Goal: Task Accomplishment & Management: Complete application form

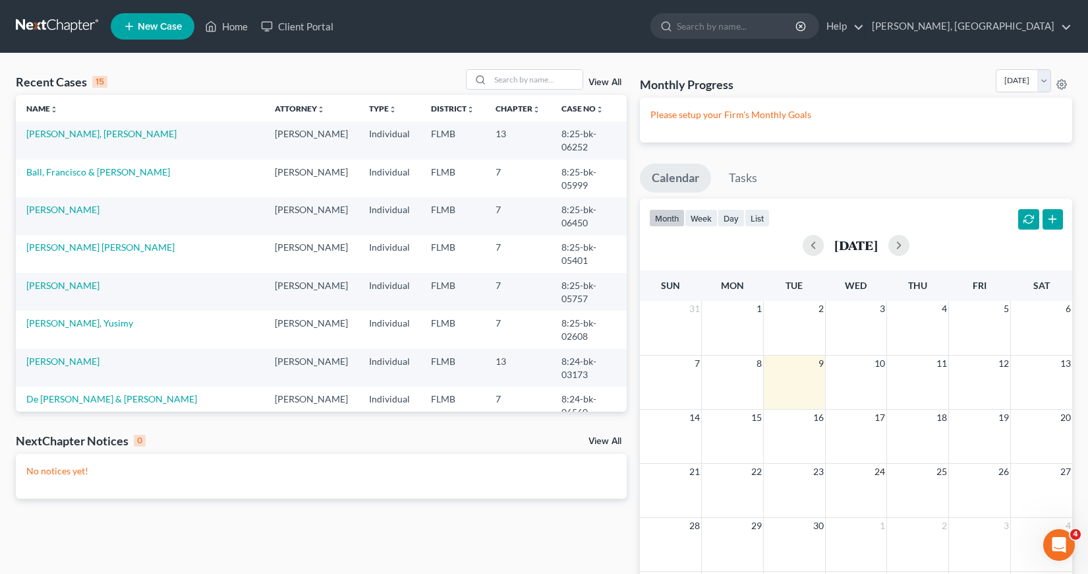
click at [142, 26] on span "New Case" at bounding box center [160, 27] width 44 height 10
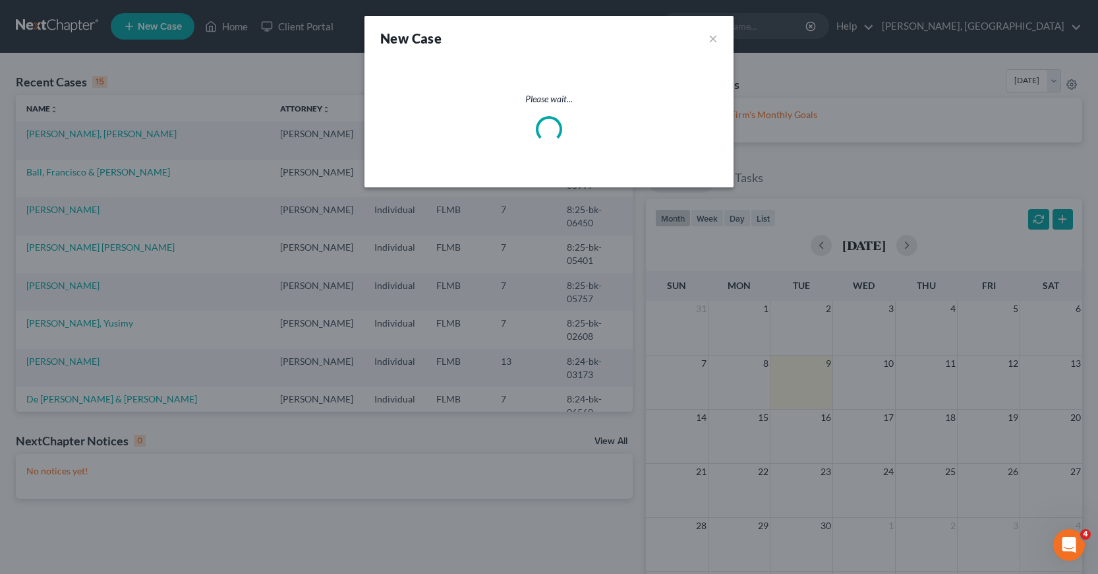
select select "15"
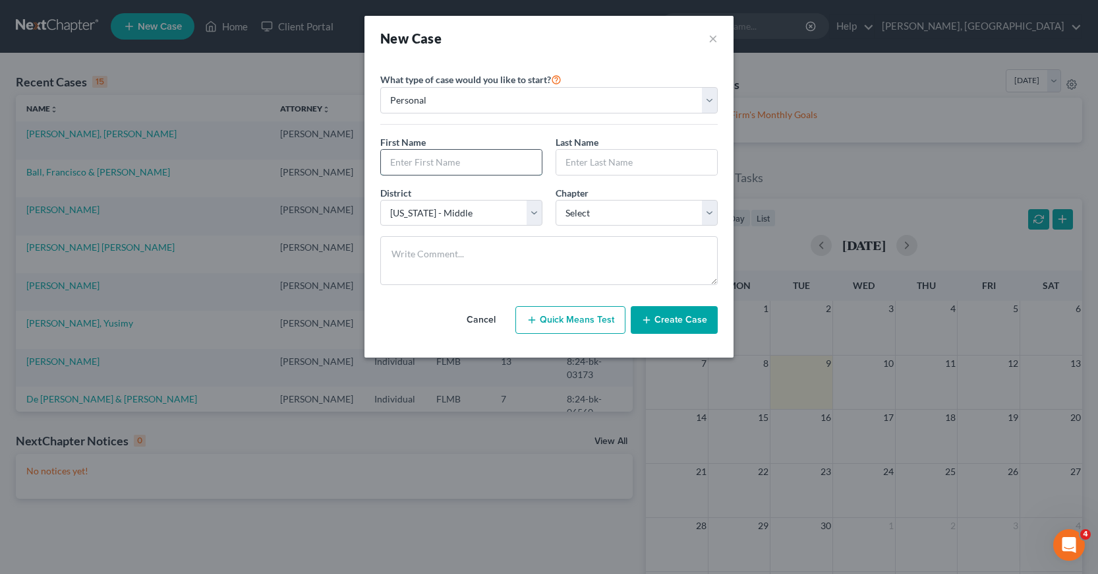
click at [400, 162] on input "text" at bounding box center [461, 162] width 161 height 25
type input "[PERSON_NAME]"
click at [709, 212] on select "Select 7 11 12 13" at bounding box center [637, 213] width 162 height 26
select select "0"
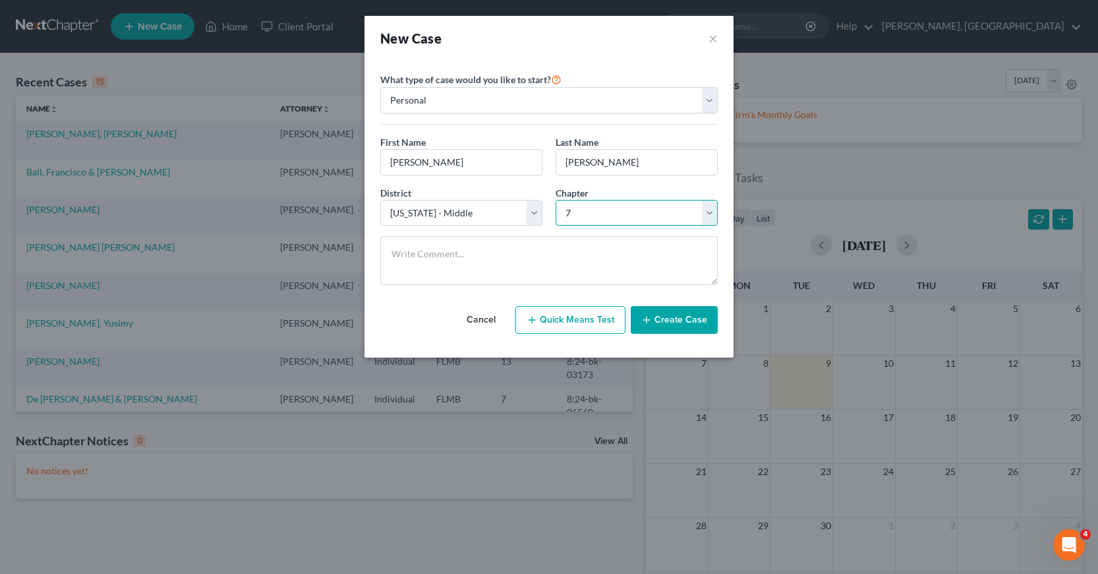
click at [556, 200] on select "Select 7 11 12 13" at bounding box center [637, 213] width 162 height 26
click at [657, 320] on button "Create Case" at bounding box center [674, 320] width 87 height 28
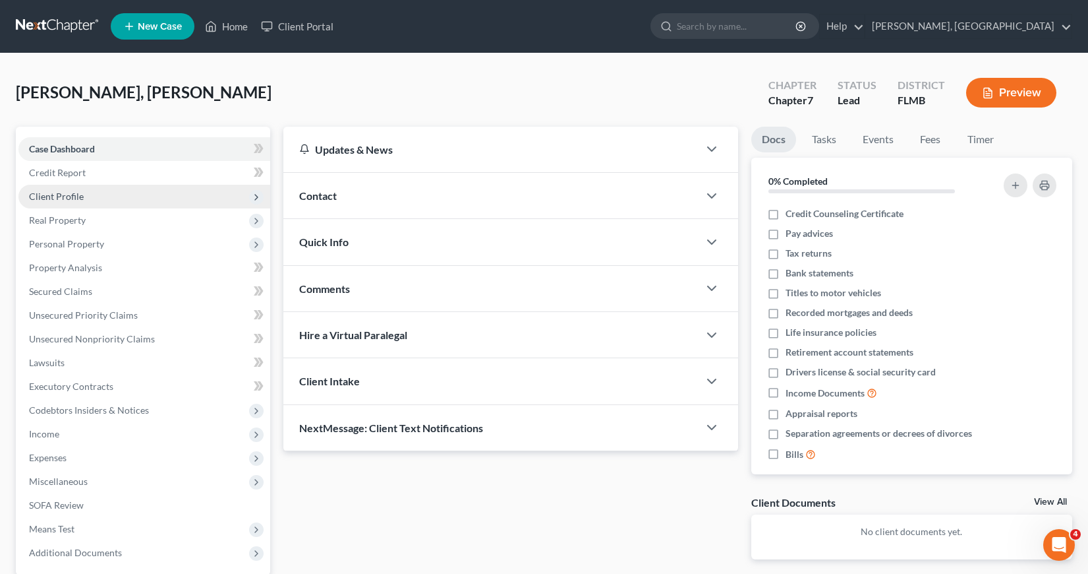
click at [55, 196] on span "Client Profile" at bounding box center [56, 196] width 55 height 11
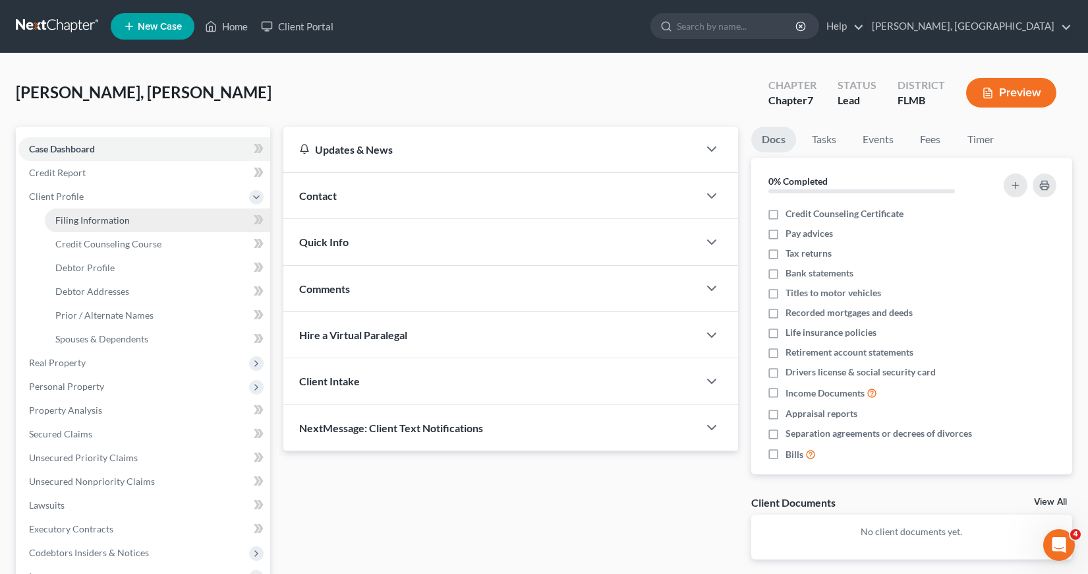
click at [91, 218] on span "Filing Information" at bounding box center [92, 219] width 74 height 11
select select "1"
select select "0"
select select "15"
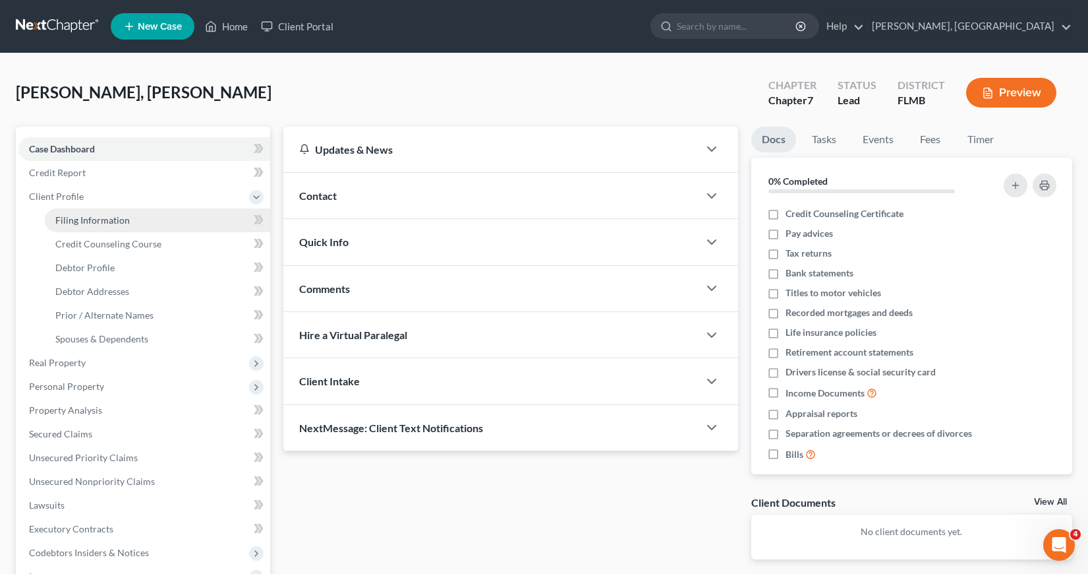
select select "9"
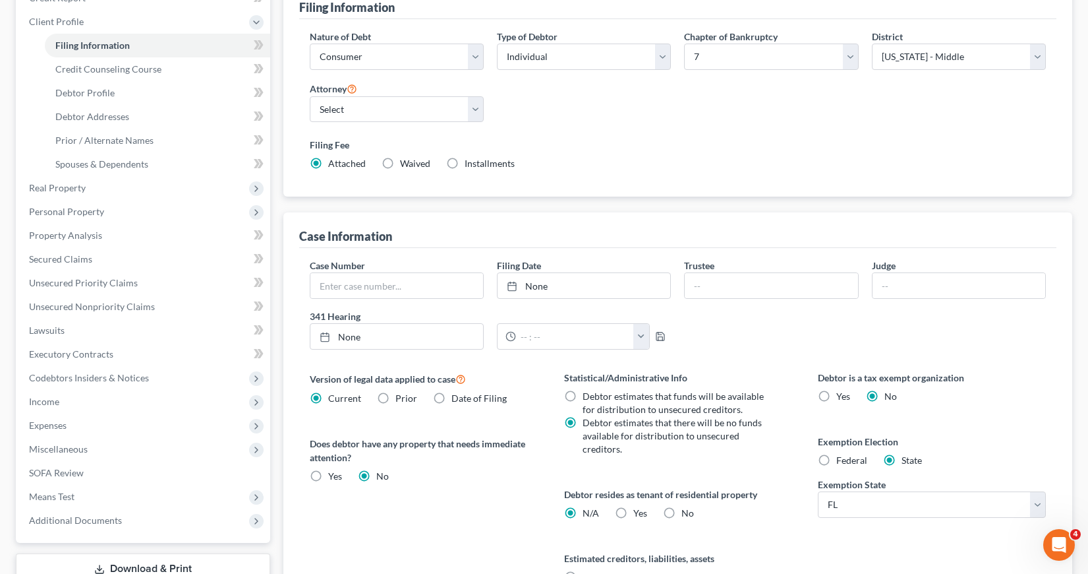
scroll to position [198, 0]
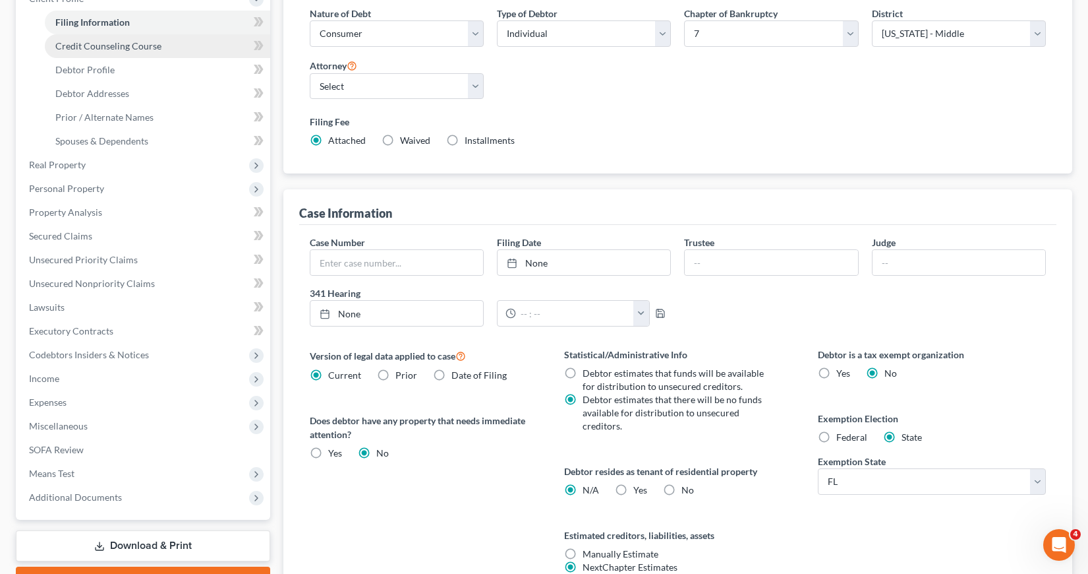
click at [136, 49] on span "Credit Counseling Course" at bounding box center [108, 45] width 106 height 11
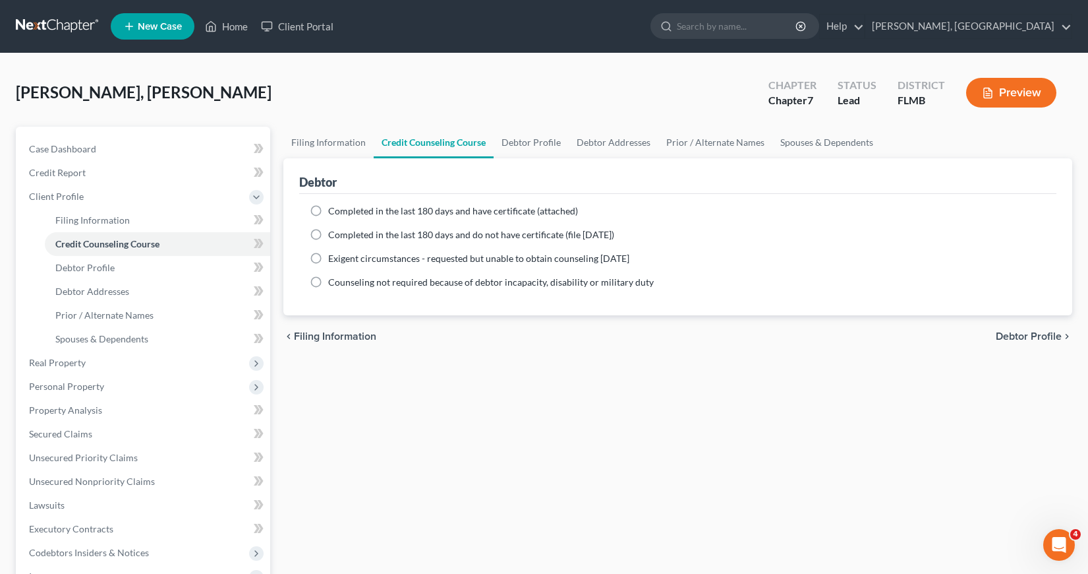
click at [328, 209] on label "Completed in the last 180 days and have certificate (attached)" at bounding box center [453, 210] width 250 height 13
click at [334, 209] on input "Completed in the last 180 days and have certificate (attached)" at bounding box center [338, 208] width 9 height 9
radio input "true"
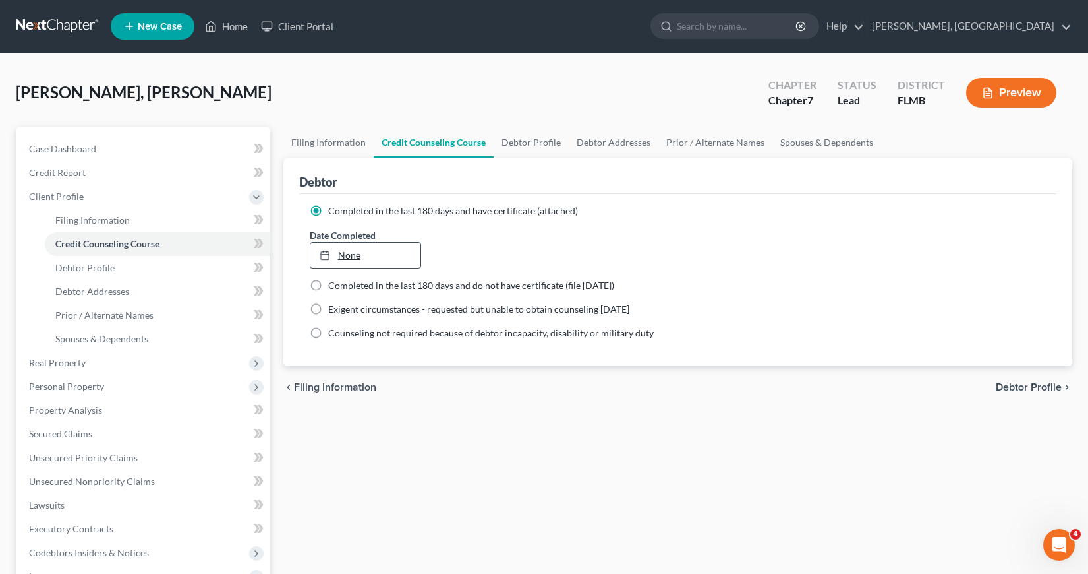
type input "[DATE]"
click at [353, 258] on link "[DATE]" at bounding box center [366, 255] width 111 height 25
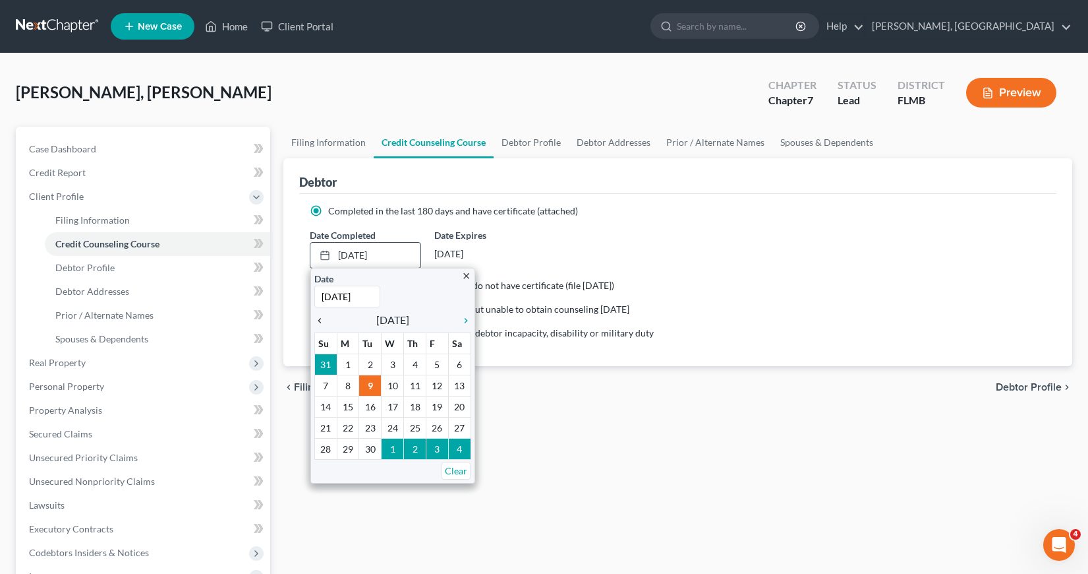
click at [319, 318] on icon "chevron_left" at bounding box center [322, 320] width 17 height 11
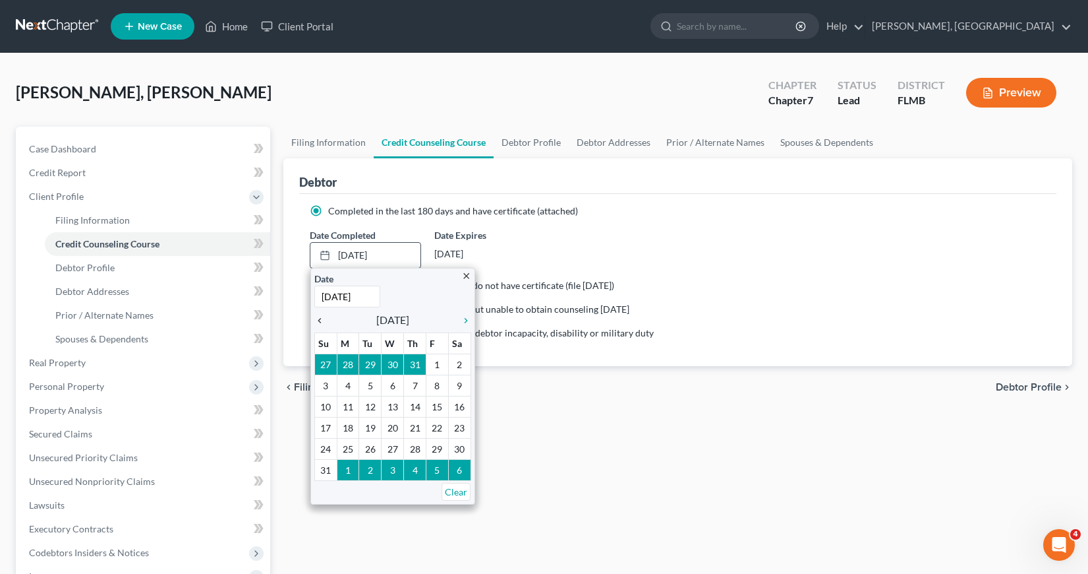
click at [319, 318] on icon "chevron_left" at bounding box center [322, 320] width 17 height 11
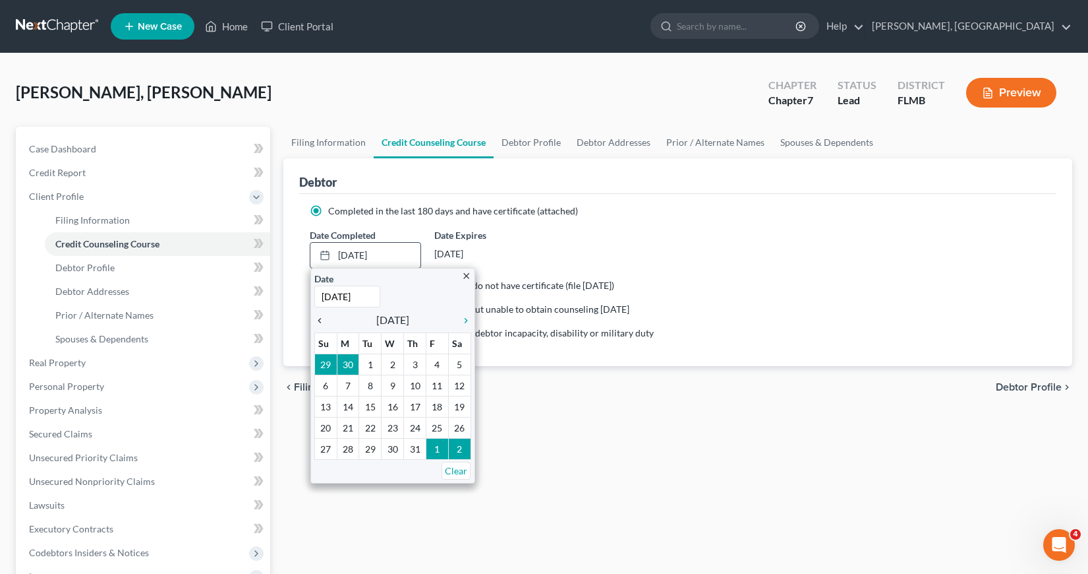
click at [319, 318] on icon "chevron_left" at bounding box center [322, 320] width 17 height 11
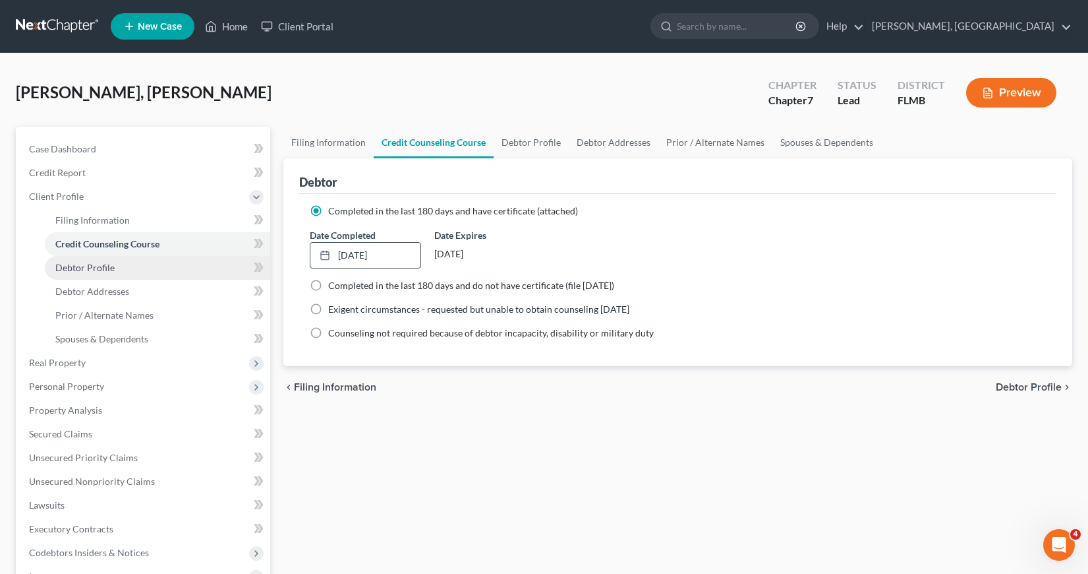
click at [86, 264] on span "Debtor Profile" at bounding box center [84, 267] width 59 height 11
select select "0"
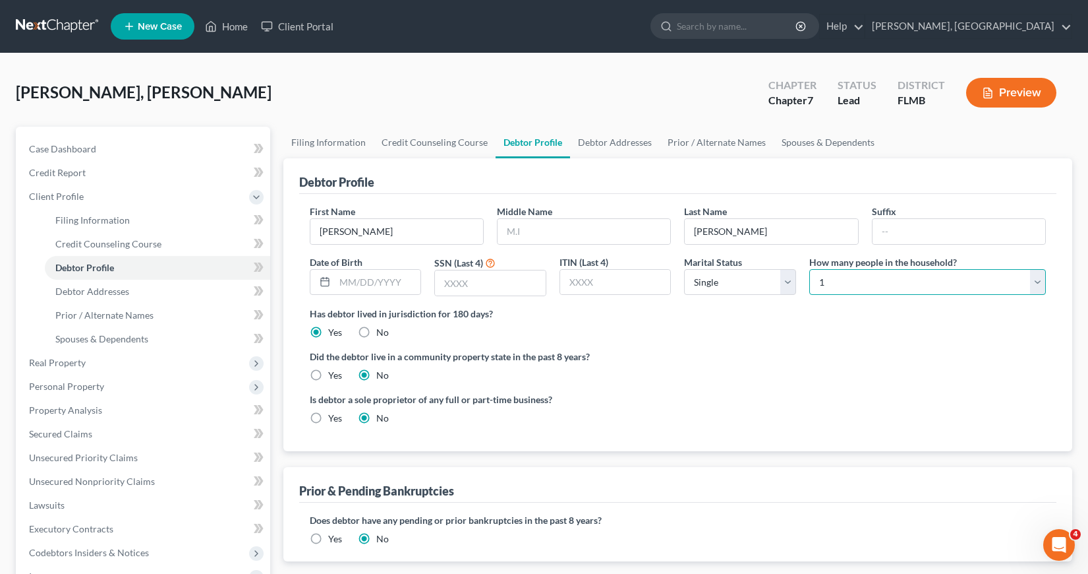
click at [1040, 282] on select "Select 1 2 3 4 5 6 7 8 9 10 11 12 13 14 15 16 17 18 19 20" at bounding box center [928, 282] width 237 height 26
select select "4"
click at [810, 269] on select "Select 1 2 3 4 5 6 7 8 9 10 11 12 13 14 15 16 17 18 19 20" at bounding box center [928, 282] width 237 height 26
click at [338, 279] on input "text" at bounding box center [378, 282] width 86 height 25
type input "[DATE]"
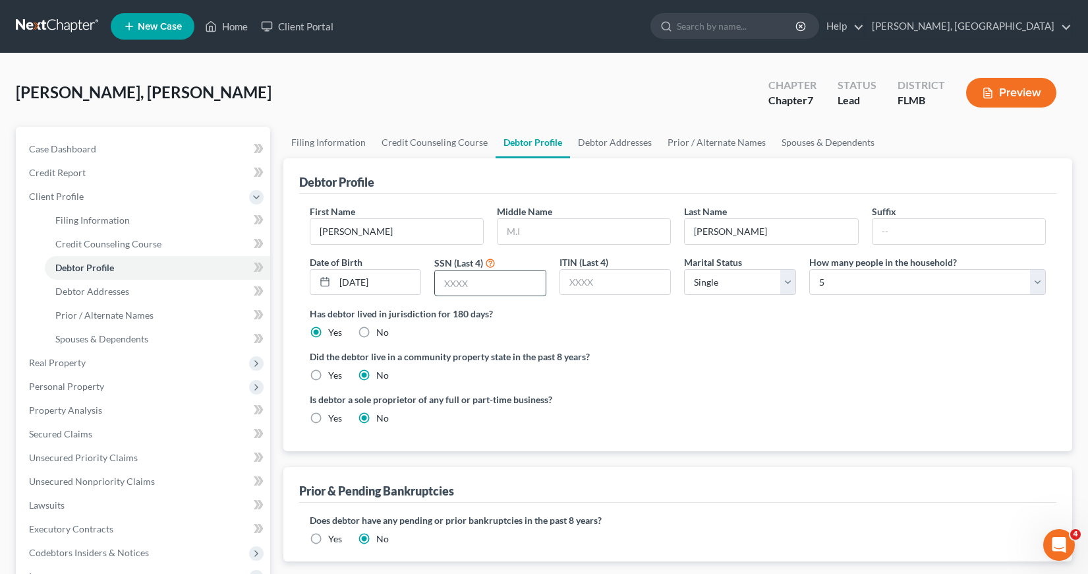
click at [445, 283] on input "text" at bounding box center [490, 282] width 111 height 25
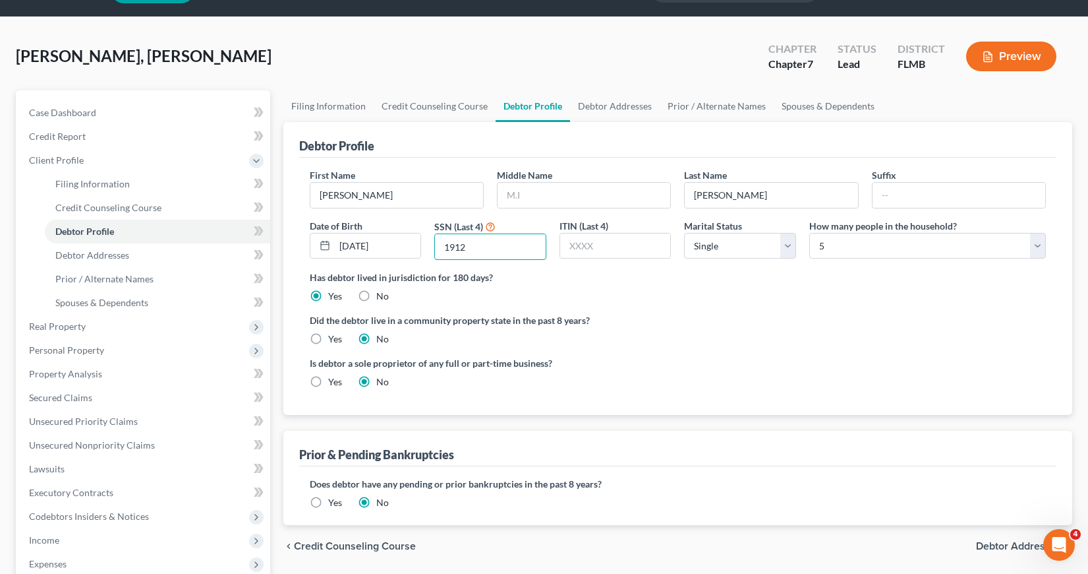
scroll to position [66, 0]
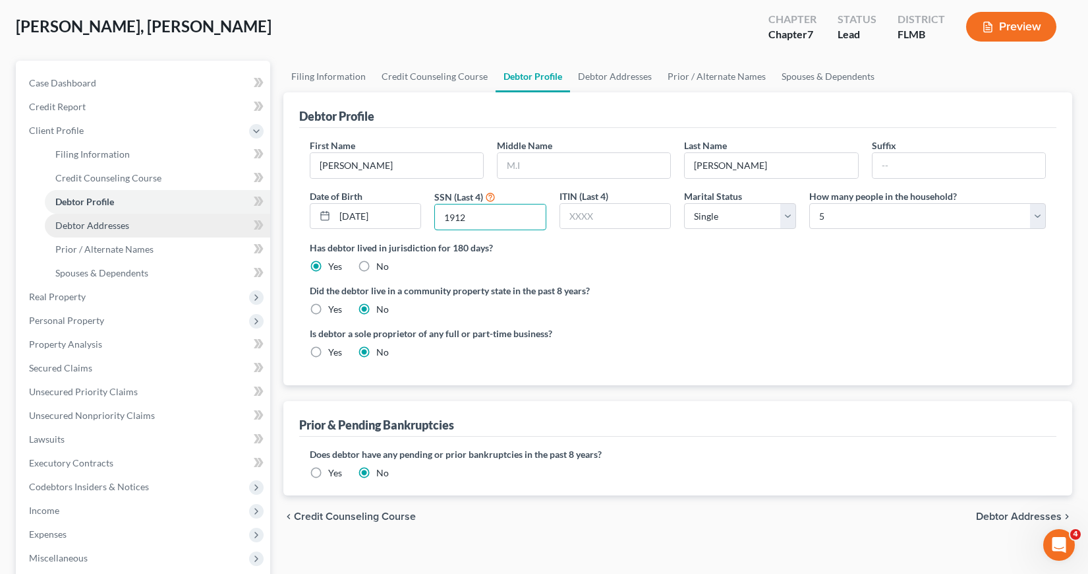
type input "1912"
click at [87, 226] on span "Debtor Addresses" at bounding box center [92, 225] width 74 height 11
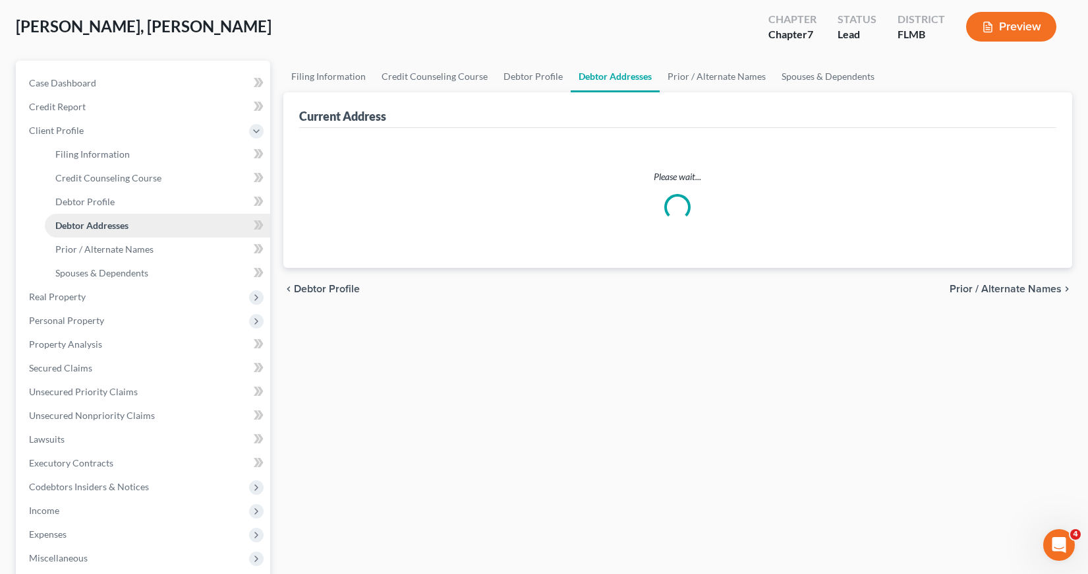
select select "0"
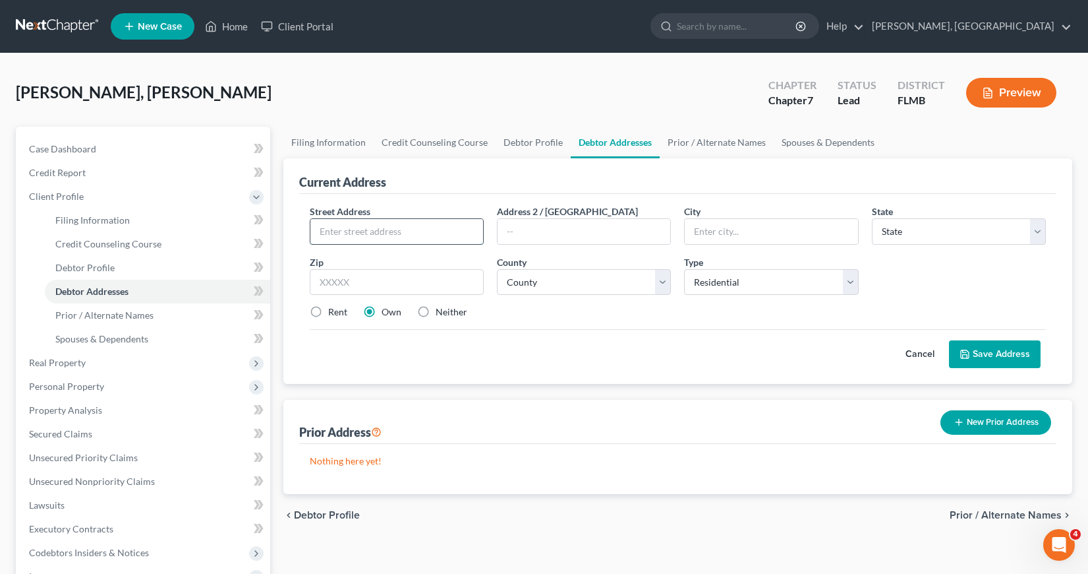
click at [320, 230] on input "text" at bounding box center [397, 231] width 173 height 25
type input "[STREET_ADDRESS]"
click at [698, 232] on input "text" at bounding box center [771, 231] width 173 height 25
type input "Riverview"
select select "9"
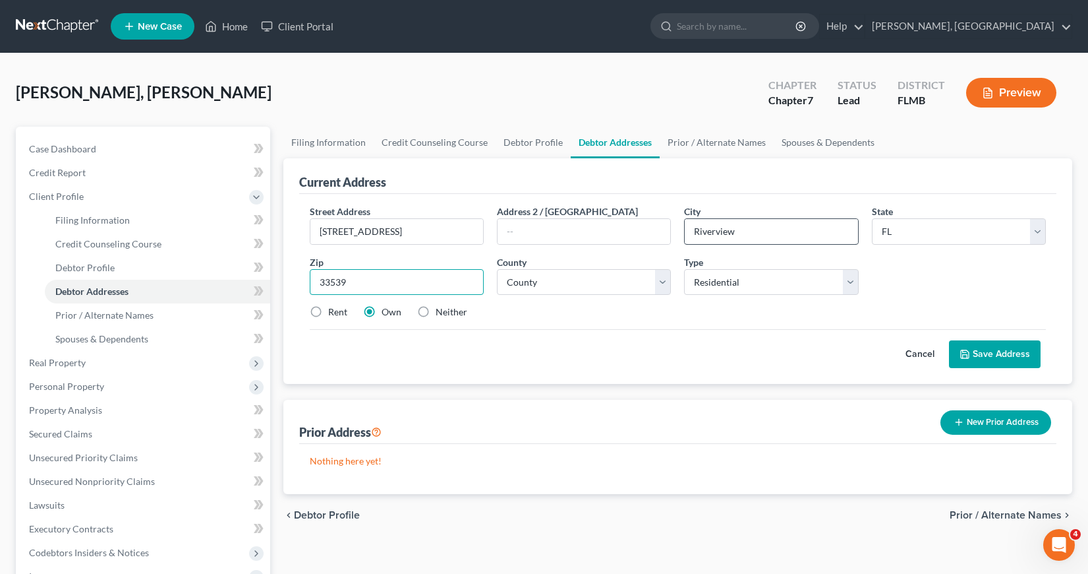
type input "33539"
type input "Zephyrhills"
select select "27"
click at [984, 352] on button "Save Address" at bounding box center [995, 354] width 92 height 28
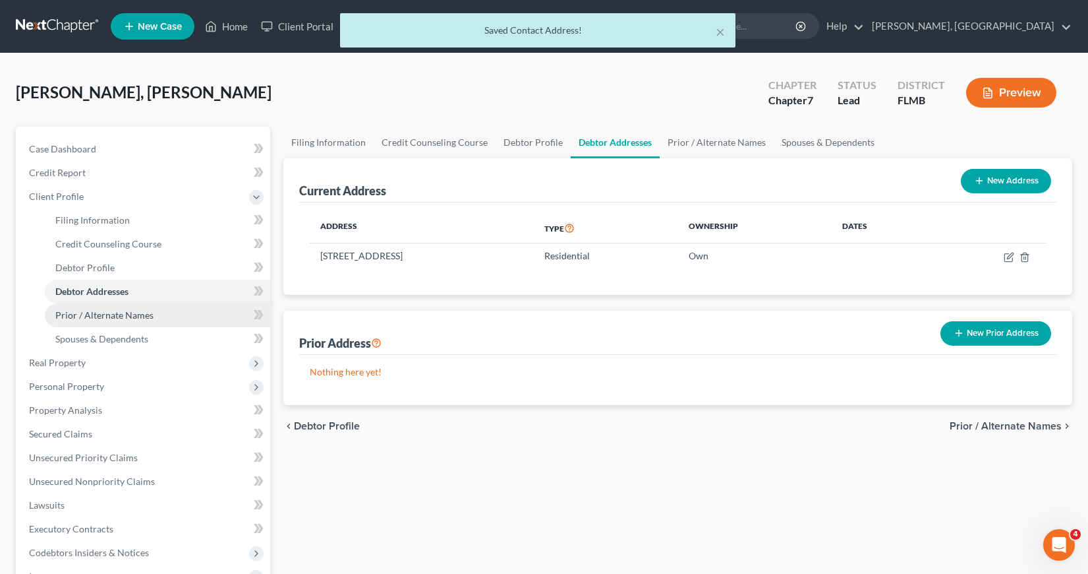
click at [117, 313] on span "Prior / Alternate Names" at bounding box center [104, 314] width 98 height 11
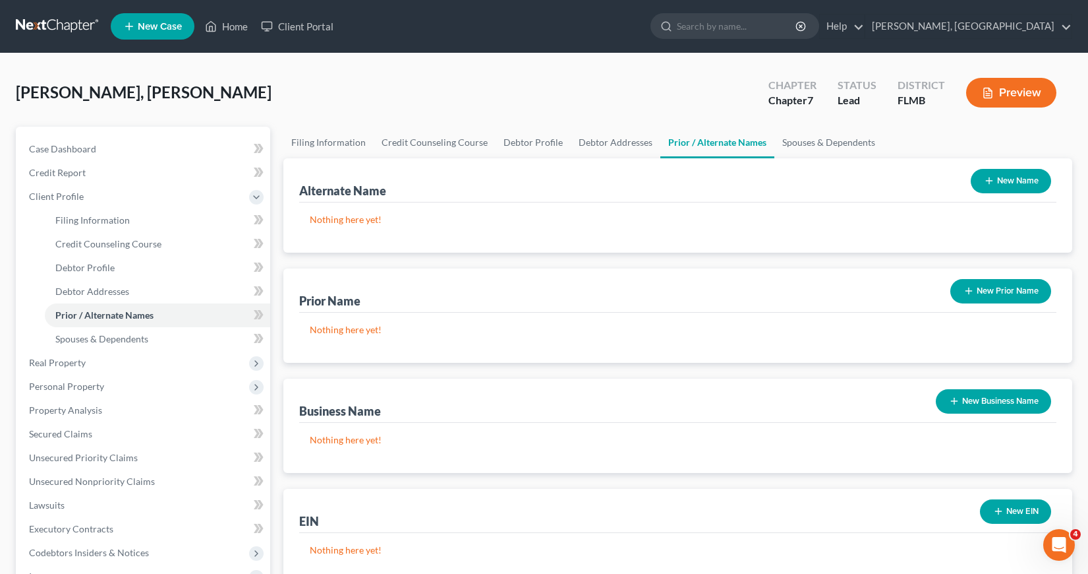
click at [988, 180] on icon "button" at bounding box center [989, 180] width 11 height 11
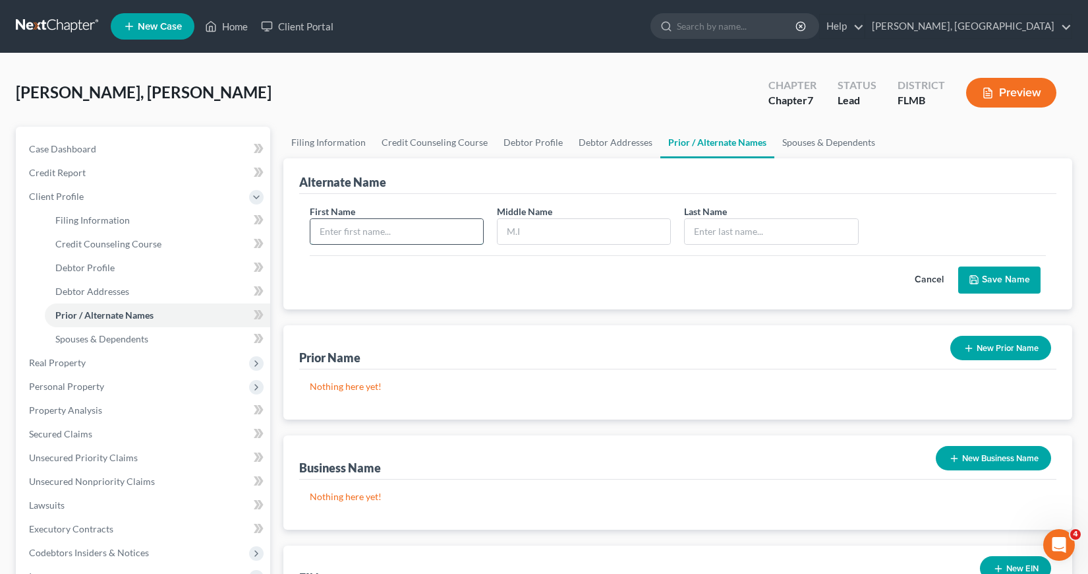
click at [364, 239] on input "text" at bounding box center [397, 231] width 173 height 25
type input "[PERSON_NAME]"
click at [1003, 277] on button "Save Name" at bounding box center [1000, 280] width 82 height 28
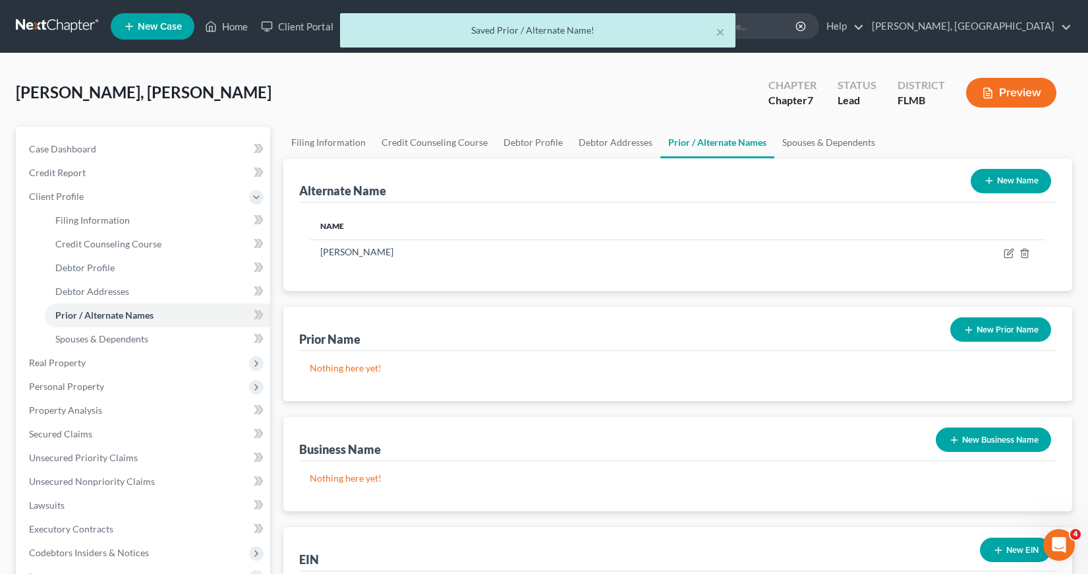
click at [988, 179] on icon "button" at bounding box center [989, 180] width 11 height 11
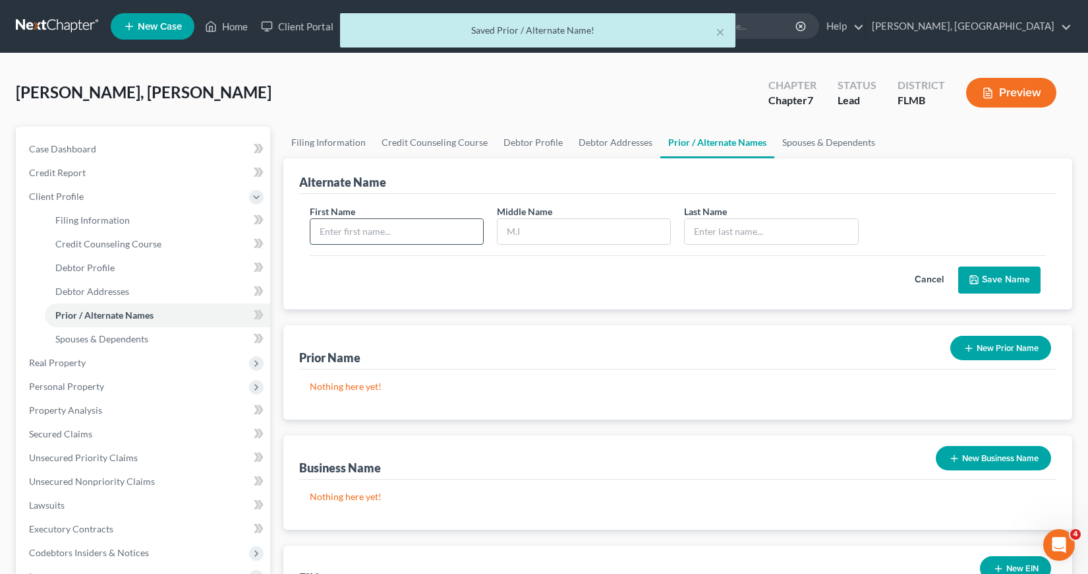
click at [318, 223] on input "text" at bounding box center [397, 231] width 173 height 25
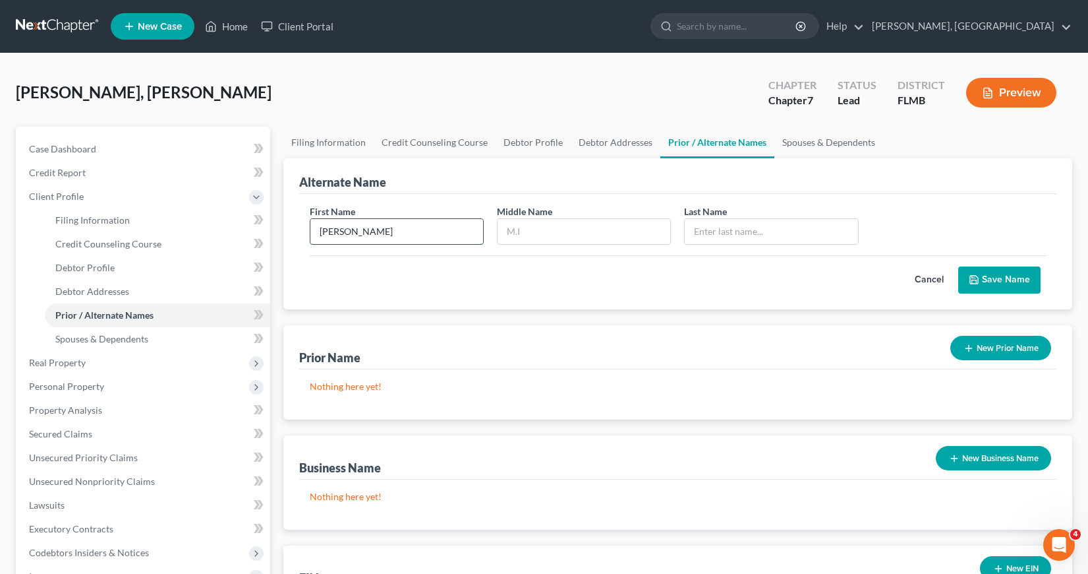
type input "[PERSON_NAME]"
click at [1012, 273] on button "Save Name" at bounding box center [1000, 280] width 82 height 28
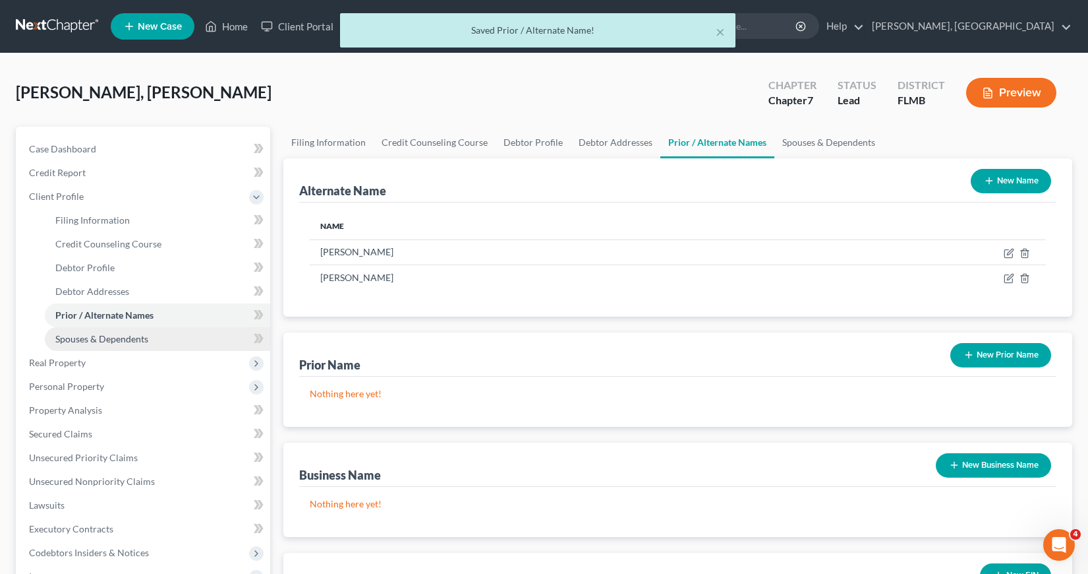
click at [113, 340] on span "Spouses & Dependents" at bounding box center [101, 338] width 93 height 11
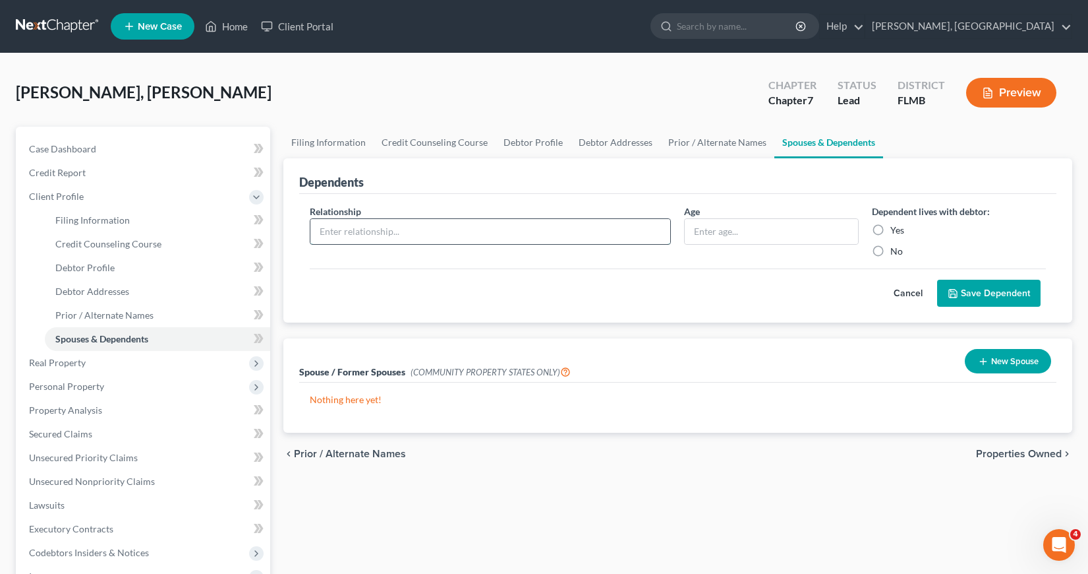
click at [338, 233] on input "text" at bounding box center [491, 231] width 361 height 25
type input "Son"
click at [699, 227] on input "text" at bounding box center [771, 231] width 173 height 25
click at [697, 231] on input "text" at bounding box center [771, 231] width 173 height 25
type input "3"
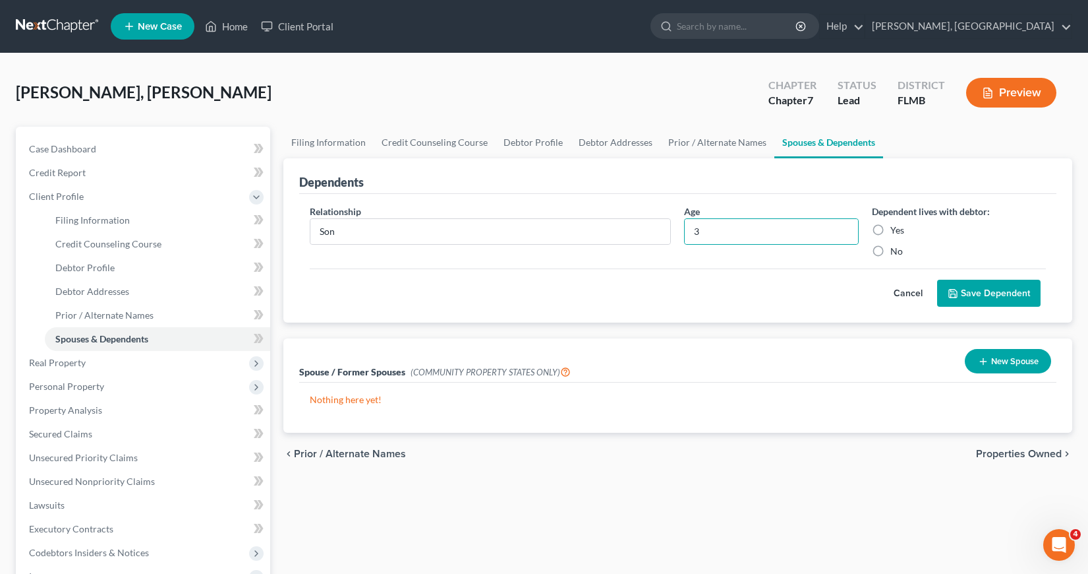
click at [891, 229] on label "Yes" at bounding box center [898, 229] width 14 height 13
click at [896, 229] on input "Yes" at bounding box center [900, 227] width 9 height 9
radio input "true"
click at [964, 290] on button "Save Dependent" at bounding box center [989, 294] width 104 height 28
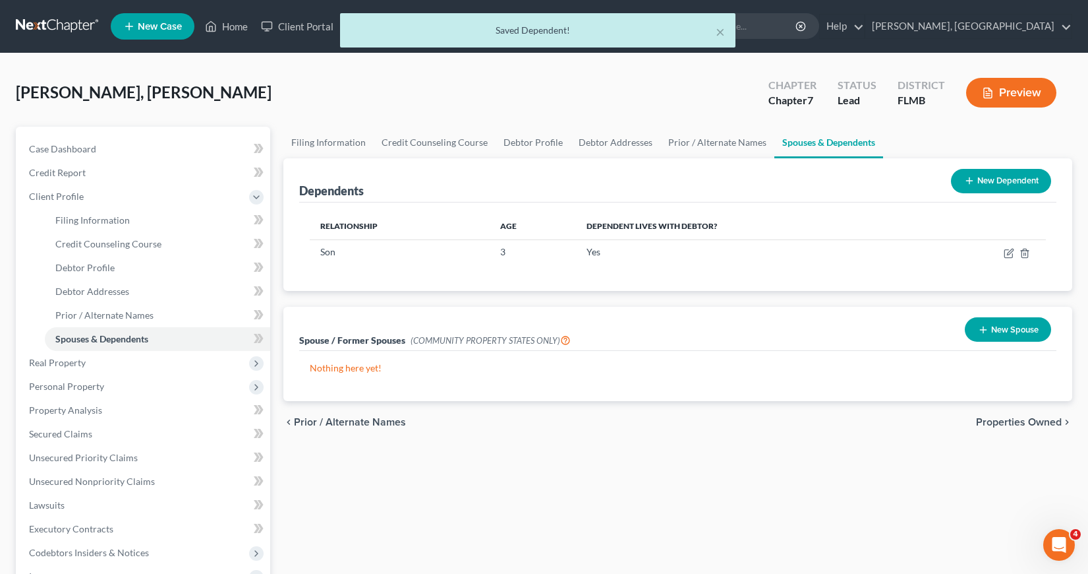
click at [972, 177] on icon at bounding box center [969, 180] width 11 height 11
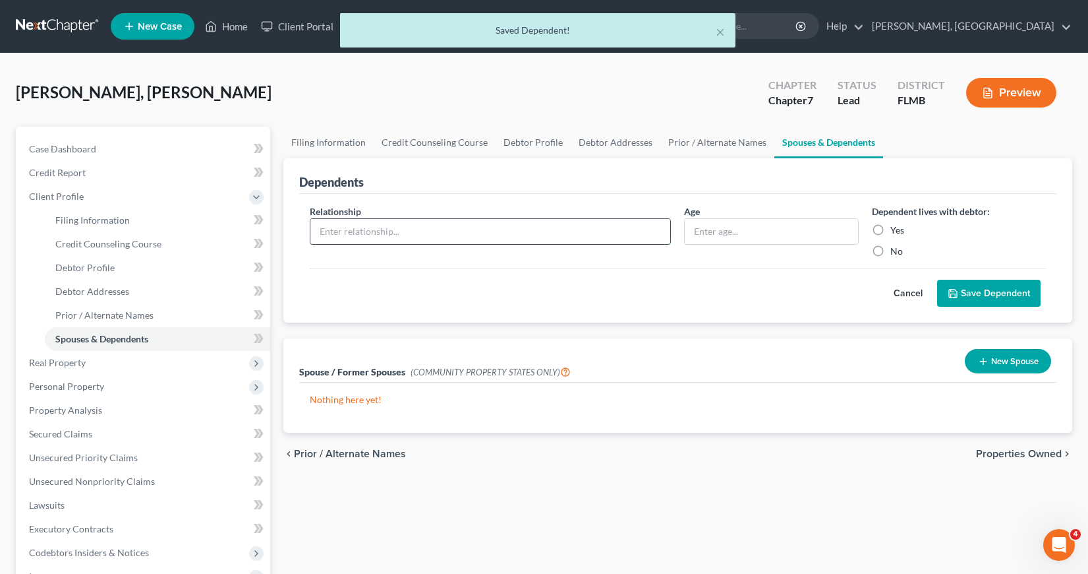
click at [317, 232] on input "text" at bounding box center [491, 231] width 361 height 25
type input "Daughter"
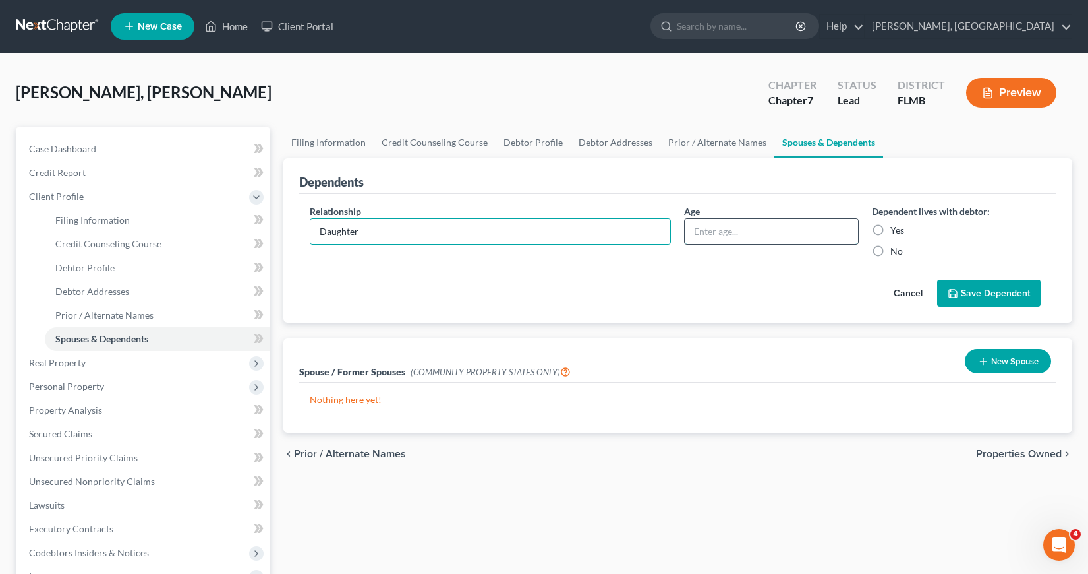
click at [697, 229] on input "text" at bounding box center [771, 231] width 173 height 25
type input "9"
click at [891, 227] on label "Yes" at bounding box center [898, 229] width 14 height 13
click at [896, 227] on input "Yes" at bounding box center [900, 227] width 9 height 9
radio input "true"
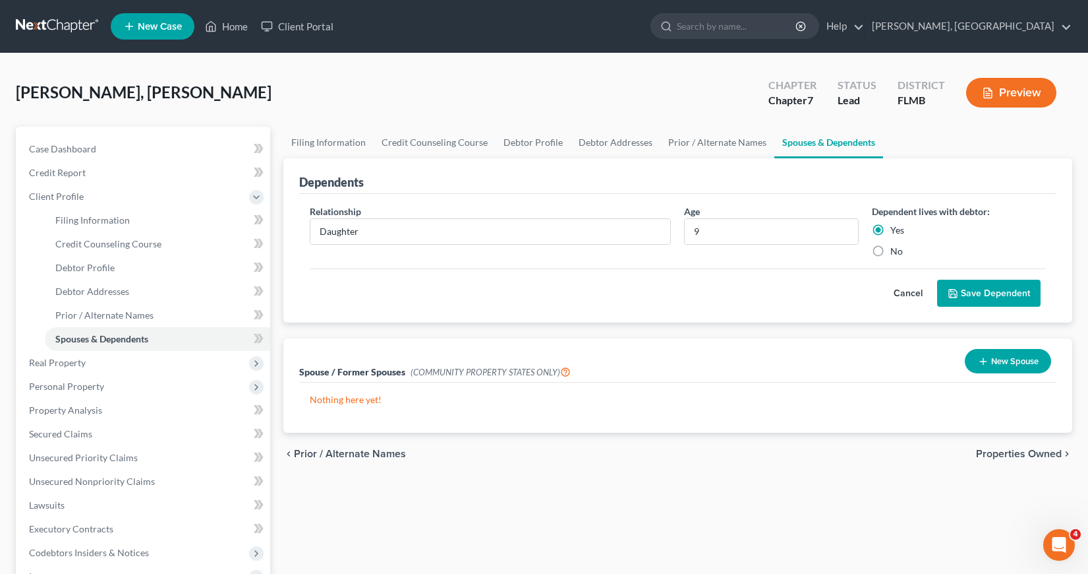
click at [988, 289] on button "Save Dependent" at bounding box center [989, 294] width 104 height 28
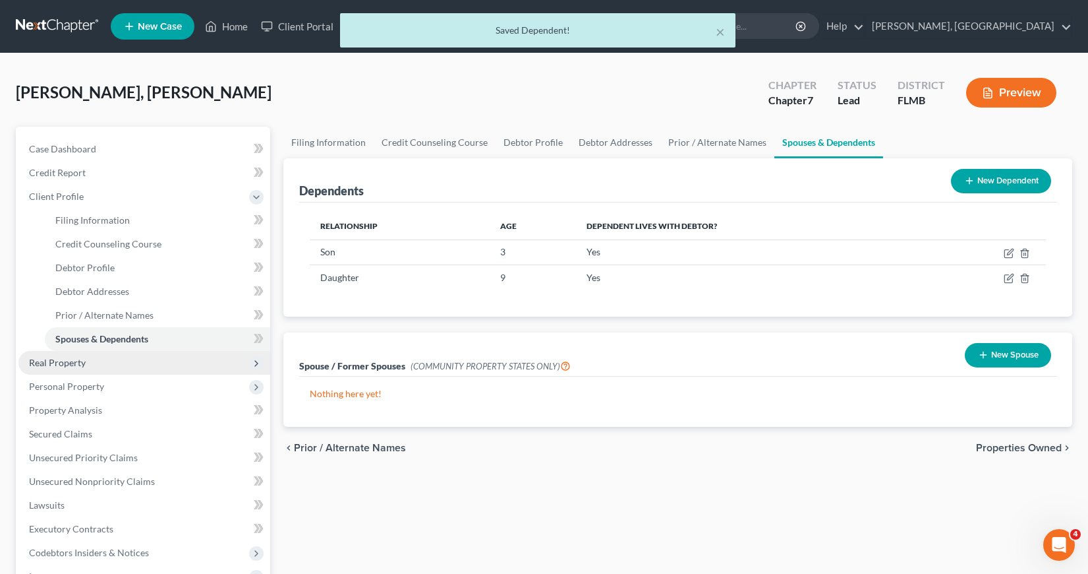
click at [53, 361] on span "Real Property" at bounding box center [57, 362] width 57 height 11
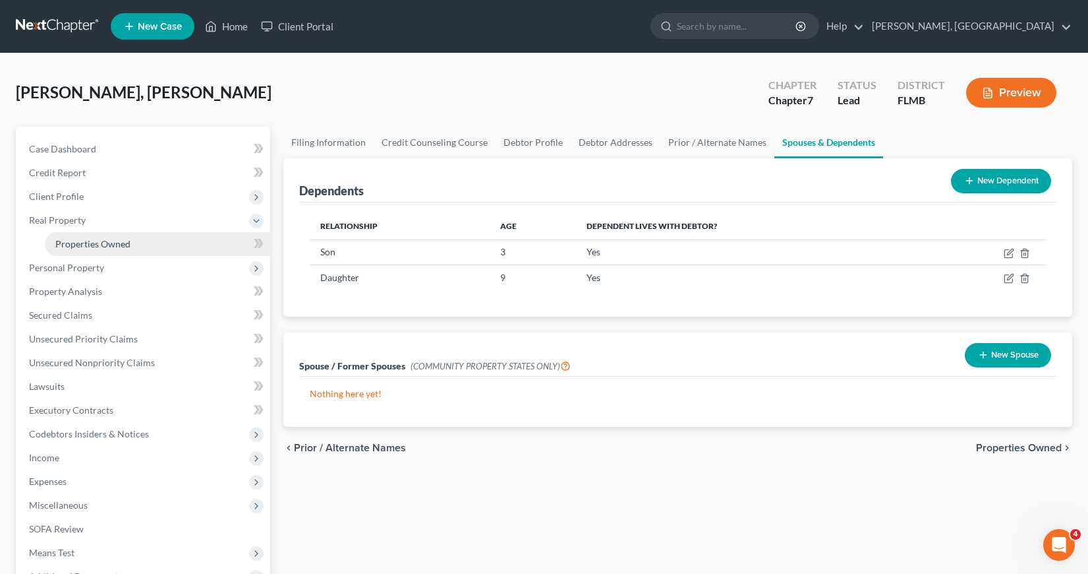
click at [117, 243] on span "Properties Owned" at bounding box center [92, 243] width 75 height 11
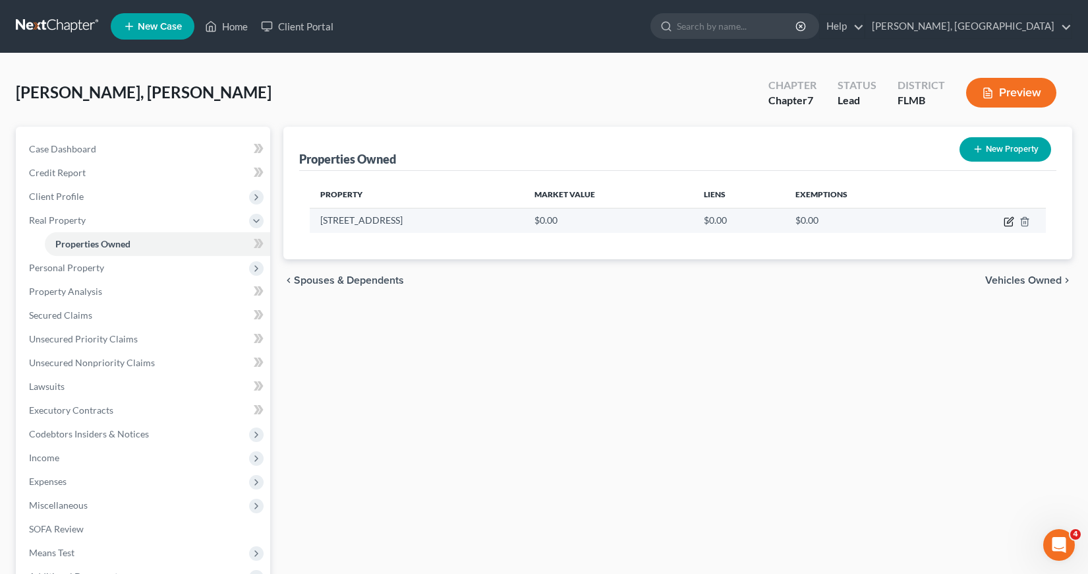
click at [1011, 223] on icon "button" at bounding box center [1009, 221] width 11 height 11
select select "9"
select select "27"
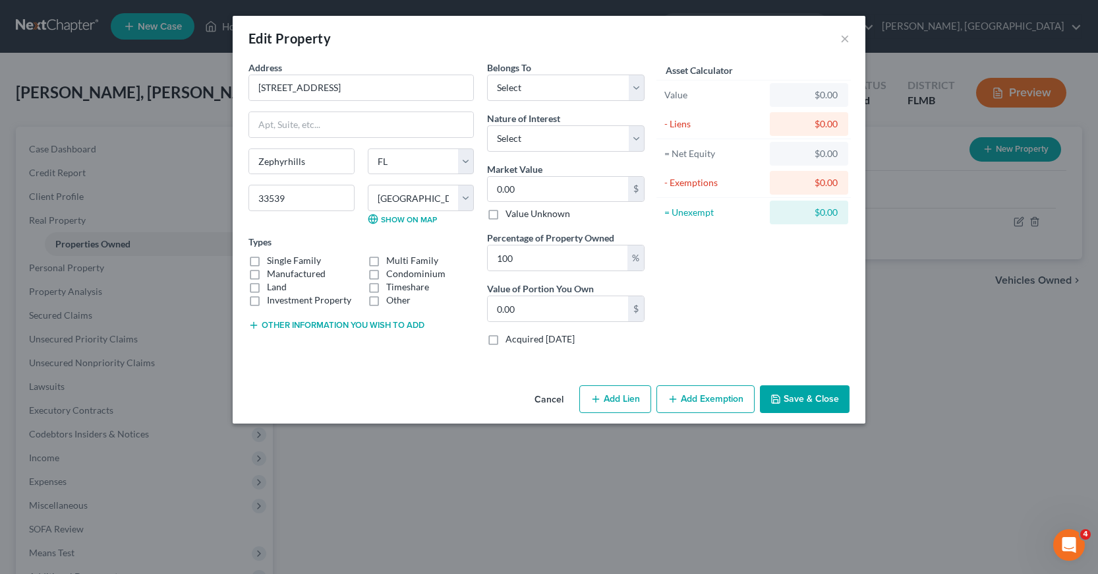
click at [267, 260] on label "Single Family" at bounding box center [294, 260] width 54 height 13
click at [272, 260] on input "Single Family" at bounding box center [276, 258] width 9 height 9
checkbox input "true"
click at [637, 88] on select "Select Debtor 1 Only Debtor 2 Only Debtor 1 And Debtor 2 Only At Least One Of T…" at bounding box center [566, 87] width 158 height 26
select select "0"
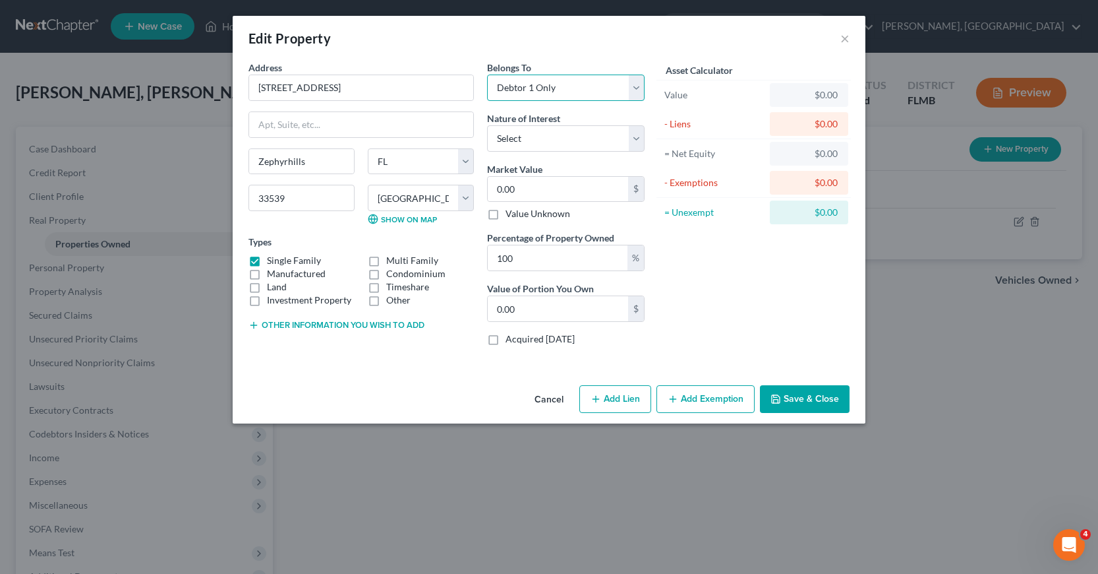
click at [487, 74] on select "Select Debtor 1 Only Debtor 2 Only Debtor 1 And Debtor 2 Only At Least One Of T…" at bounding box center [566, 87] width 158 height 26
click at [636, 138] on select "Select Fee Simple Joint Tenant Life Estate Equitable Interest Future Interest T…" at bounding box center [566, 138] width 158 height 26
select select "0"
click at [487, 125] on select "Select Fee Simple Joint Tenant Life Estate Equitable Interest Future Interest T…" at bounding box center [566, 138] width 158 height 26
click at [499, 187] on input "0.00" at bounding box center [558, 189] width 140 height 25
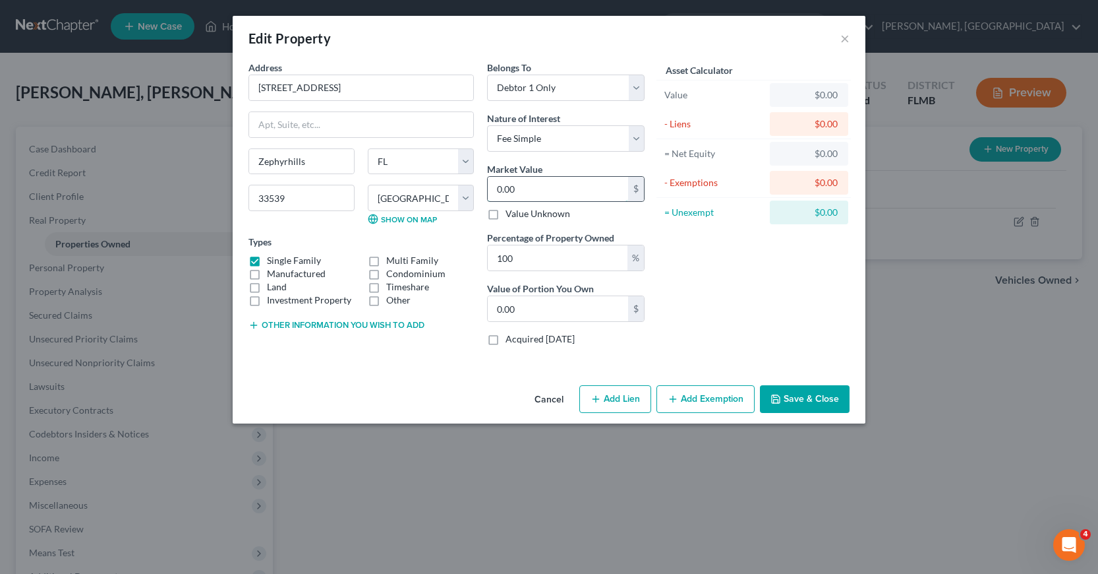
type input "3"
type input "3.00"
type input "35"
type input "35.00"
type input "350"
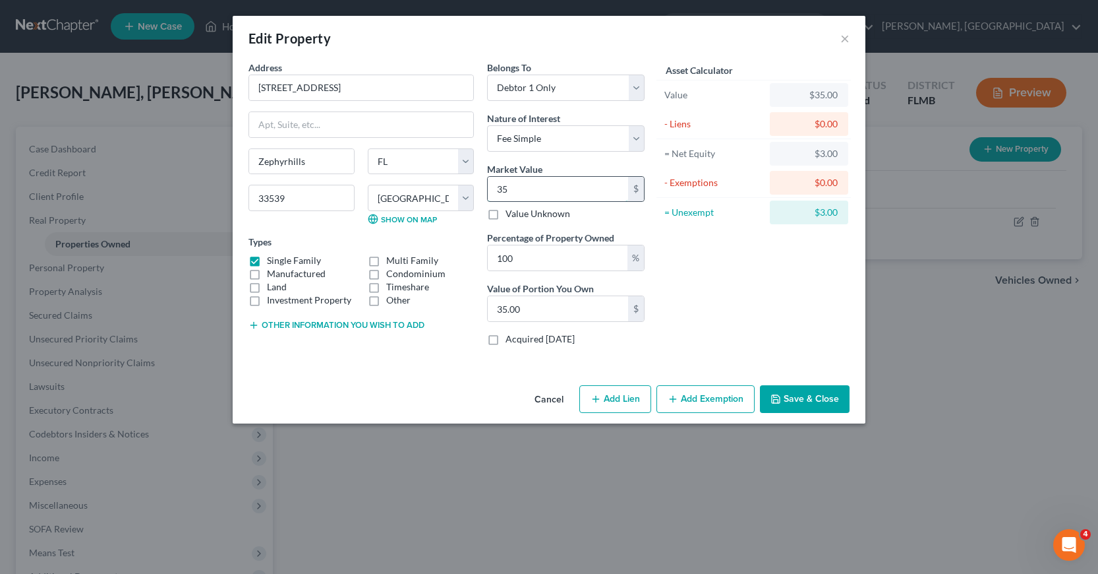
type input "350.00"
type input "3500"
type input "3,500.00"
type input "3,5000"
type input "35,000.00"
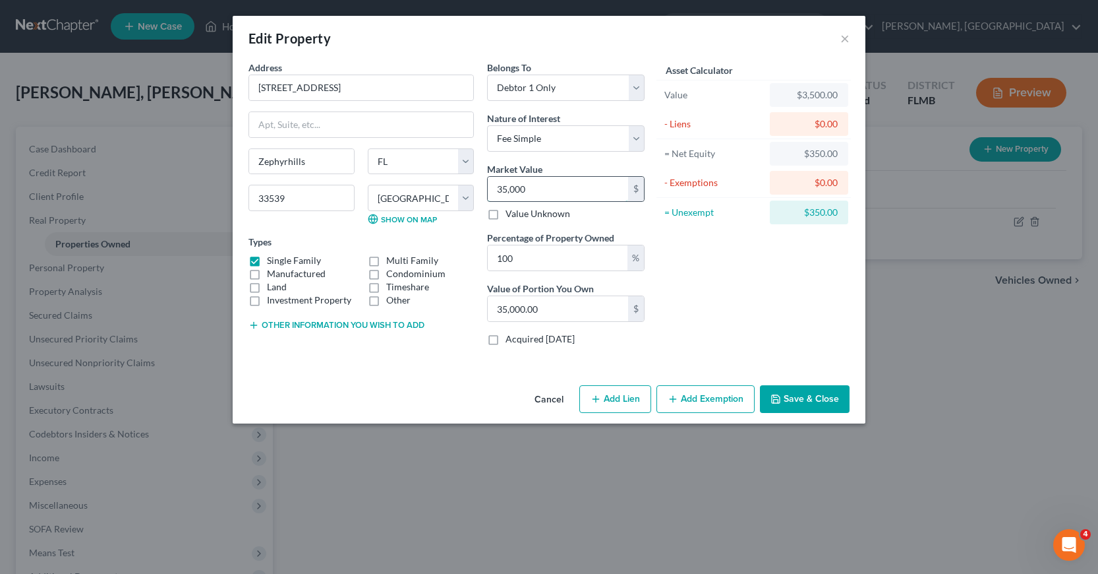
type input "35,0000"
type input "350,000.00"
type input "350,000"
click at [610, 398] on button "Add Lien" at bounding box center [615, 399] width 72 height 28
select select "0"
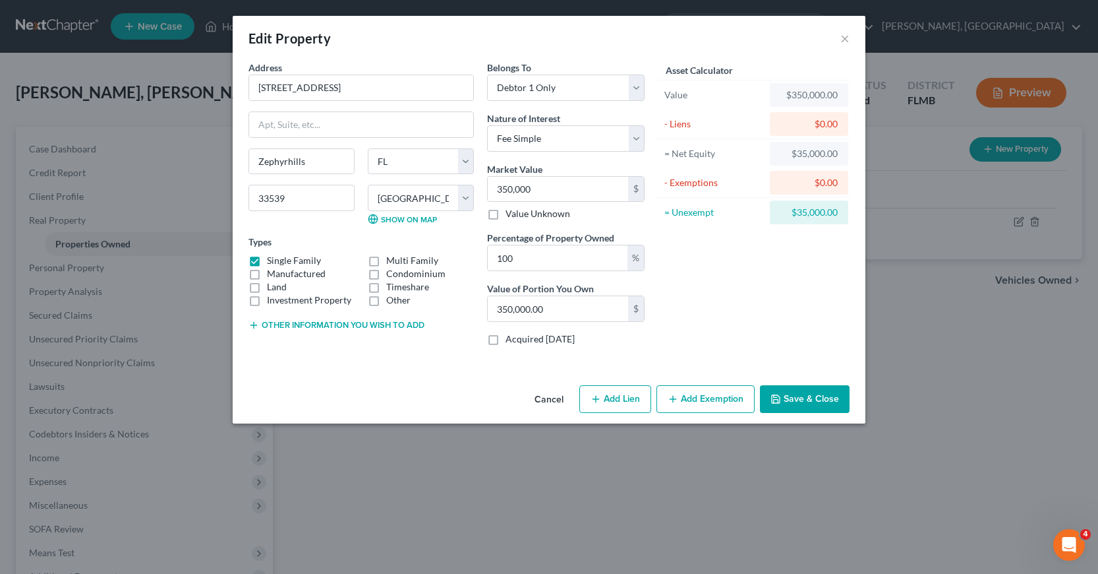
select select "0"
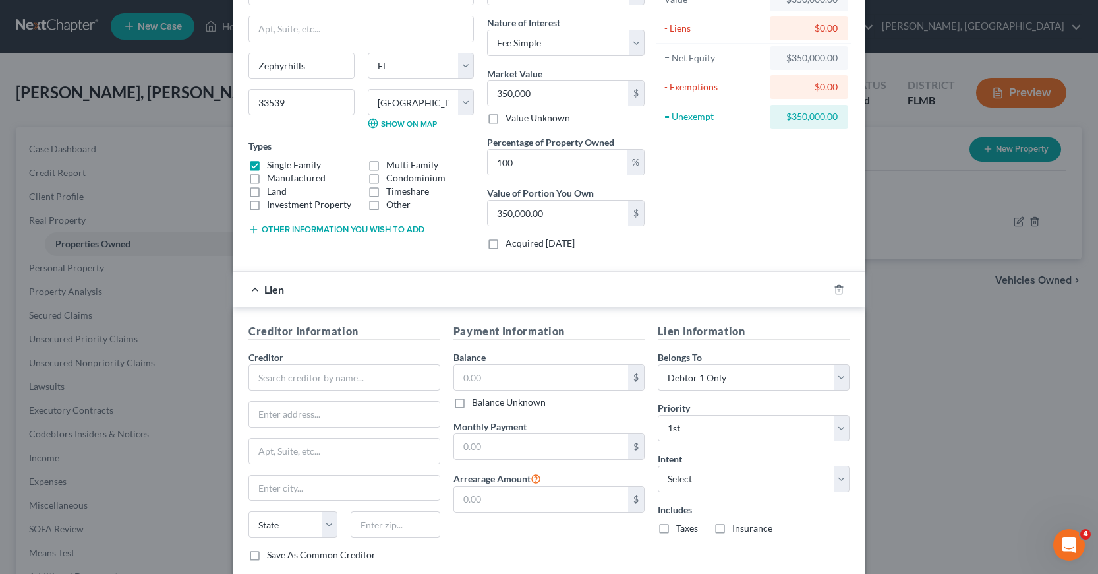
scroll to position [132, 0]
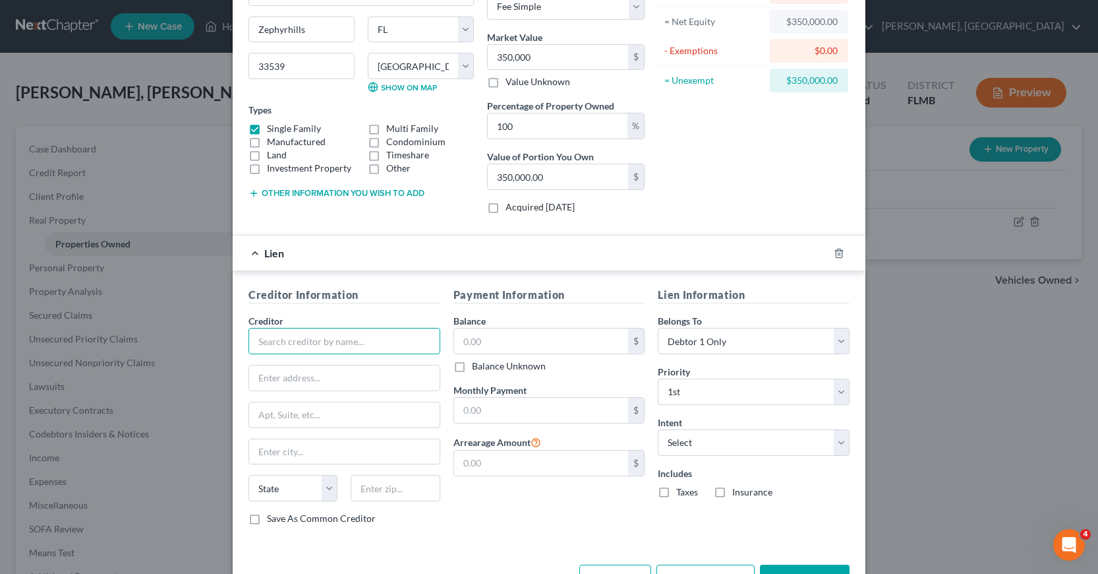
click at [265, 340] on input "text" at bounding box center [345, 341] width 192 height 26
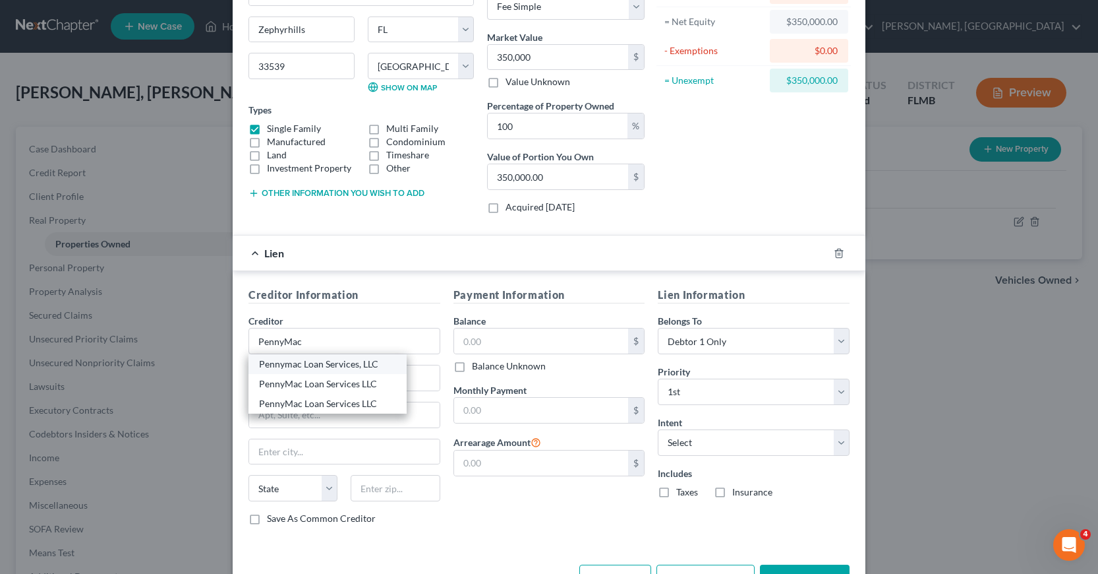
click at [310, 366] on div "Pennymac Loan Services, LLC" at bounding box center [327, 363] width 137 height 13
type input "Pennymac Loan Services, LLC"
type input "P.O. Box 514387"
type input "[GEOGRAPHIC_DATA]"
select select "4"
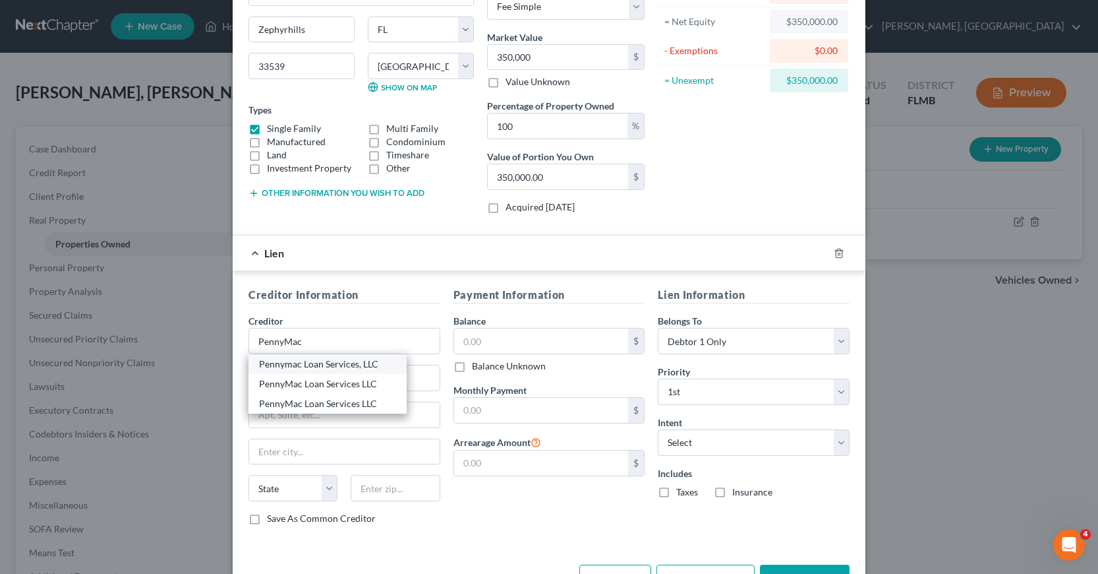
type input "90051"
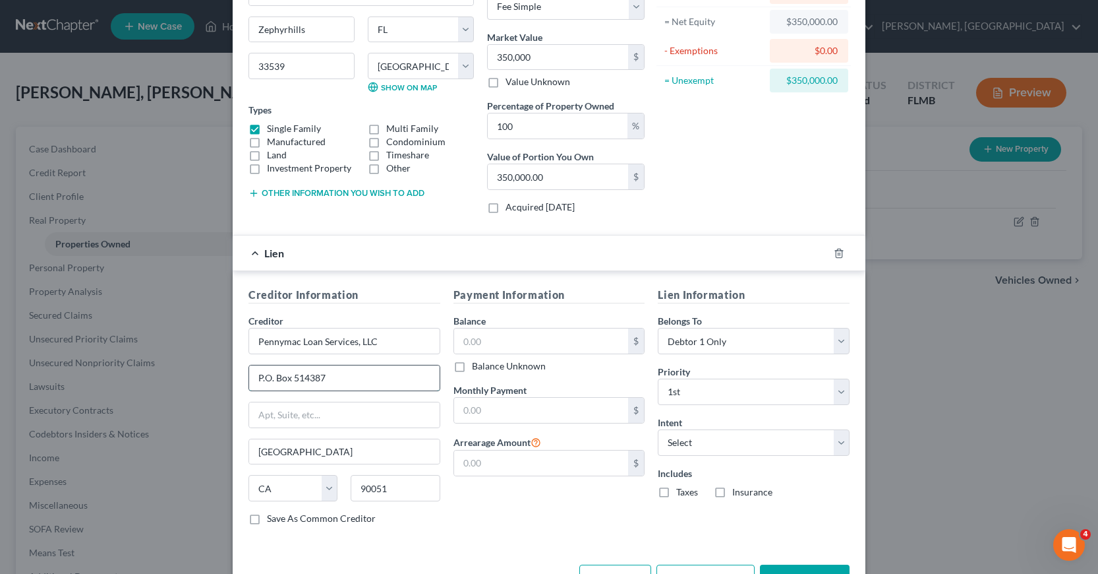
click at [260, 376] on input "P.O. Box 514387" at bounding box center [344, 377] width 191 height 25
click at [326, 378] on input "P. O. Box 514387" at bounding box center [344, 377] width 191 height 25
type input "P. O. Box 514387 M"
click at [458, 344] on input "text" at bounding box center [541, 340] width 175 height 25
type input "198,000"
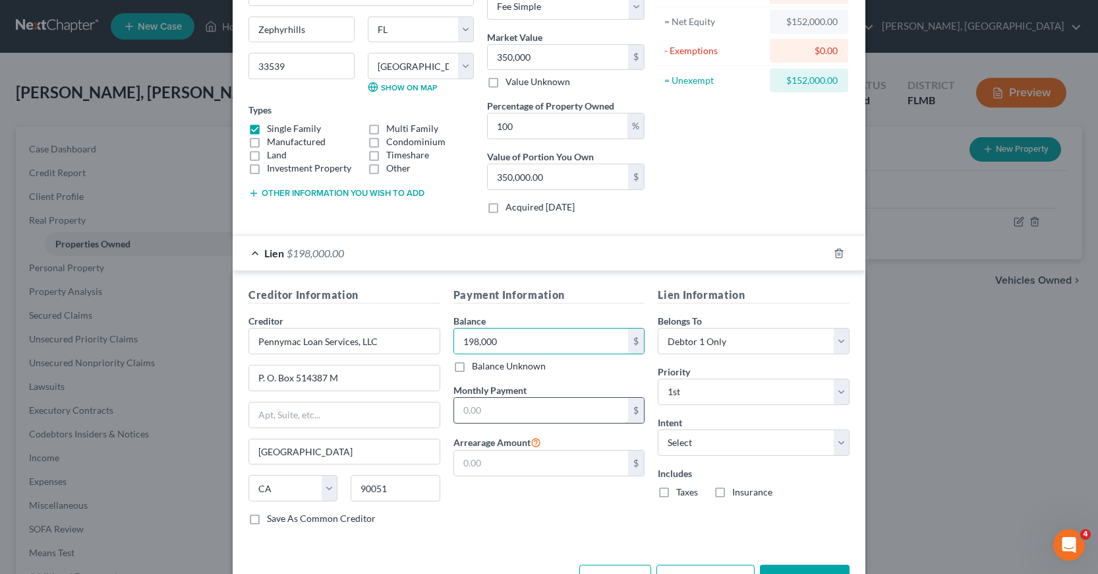
drag, startPoint x: 461, startPoint y: 404, endPoint x: 467, endPoint y: 405, distance: 6.7
click at [461, 404] on input "text" at bounding box center [541, 410] width 175 height 25
type input "1,807.05"
click at [835, 443] on select "Select Surrender Redeem Reaffirm Avoid Other" at bounding box center [754, 442] width 192 height 26
select select "2"
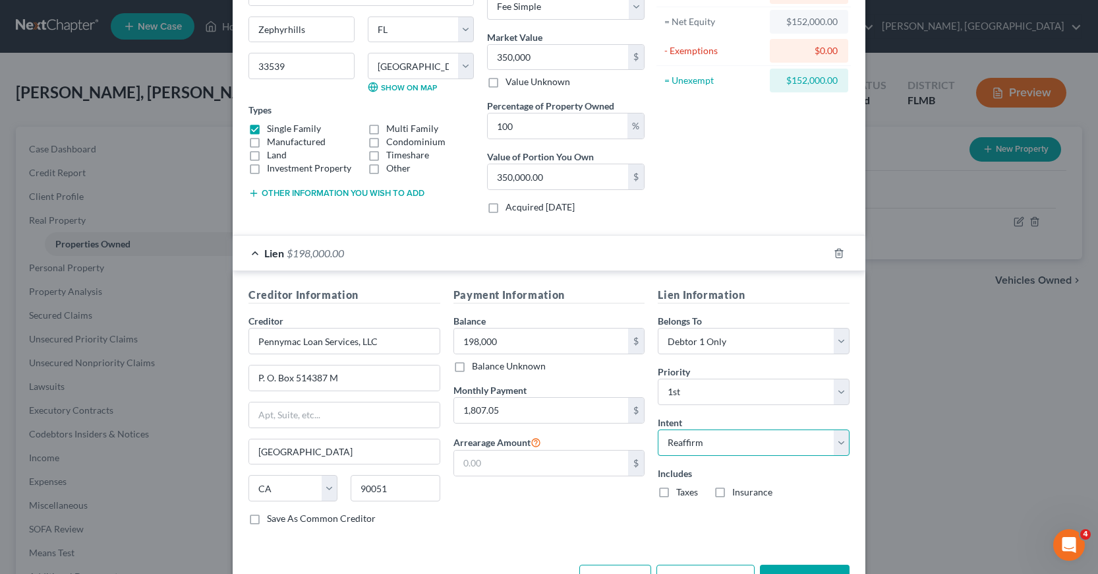
click at [658, 429] on select "Select Surrender Redeem Reaffirm Avoid Other" at bounding box center [754, 442] width 192 height 26
click at [676, 491] on label "Taxes" at bounding box center [687, 491] width 22 height 13
click at [682, 491] on input "Taxes" at bounding box center [686, 489] width 9 height 9
checkbox input "true"
click at [732, 490] on label "Insurance" at bounding box center [752, 491] width 40 height 13
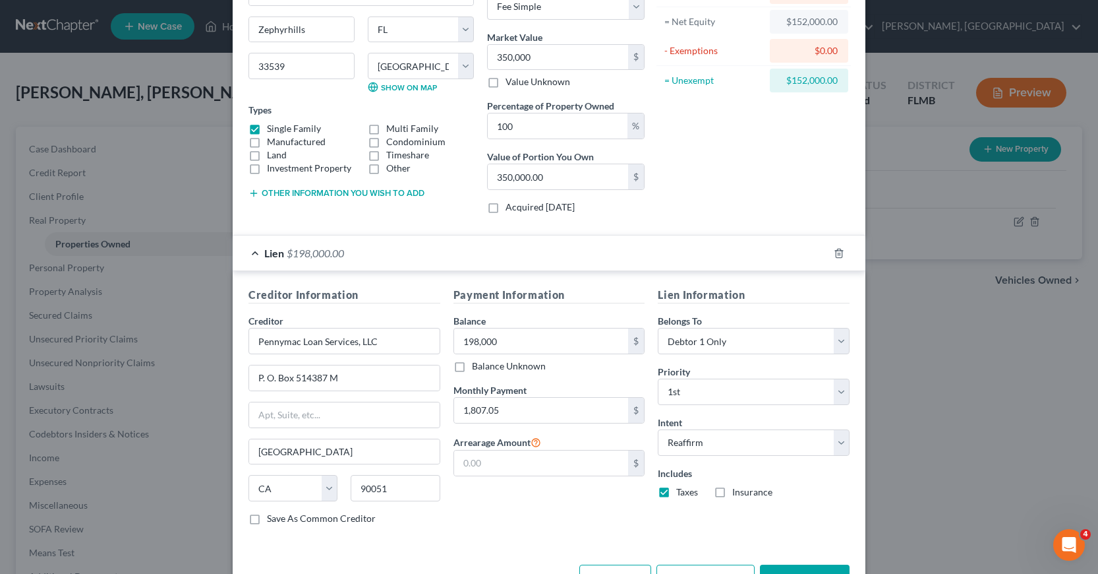
click at [738, 490] on input "Insurance" at bounding box center [742, 489] width 9 height 9
checkbox input "true"
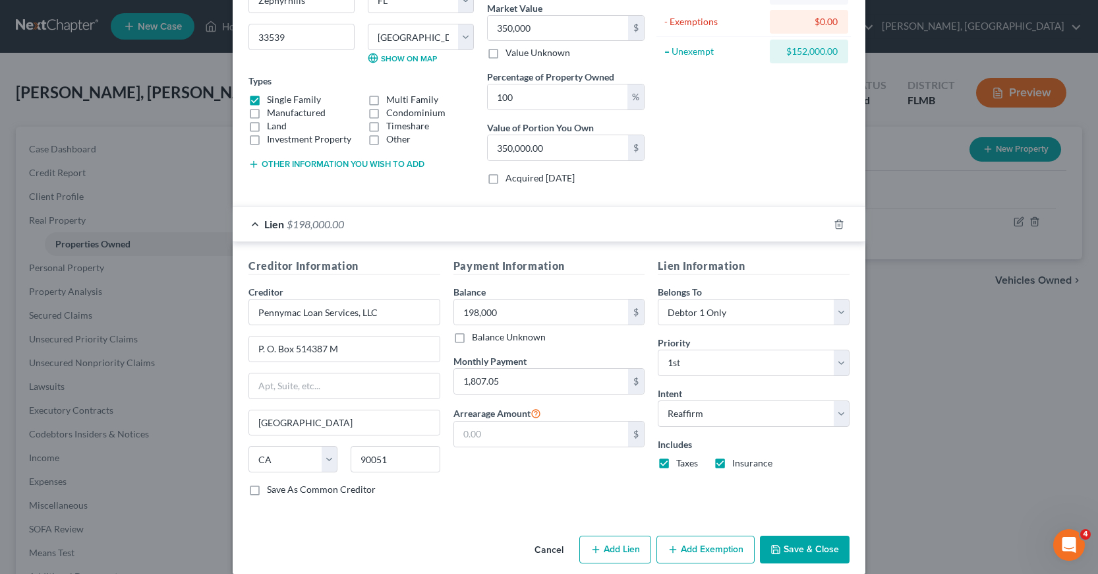
scroll to position [177, 0]
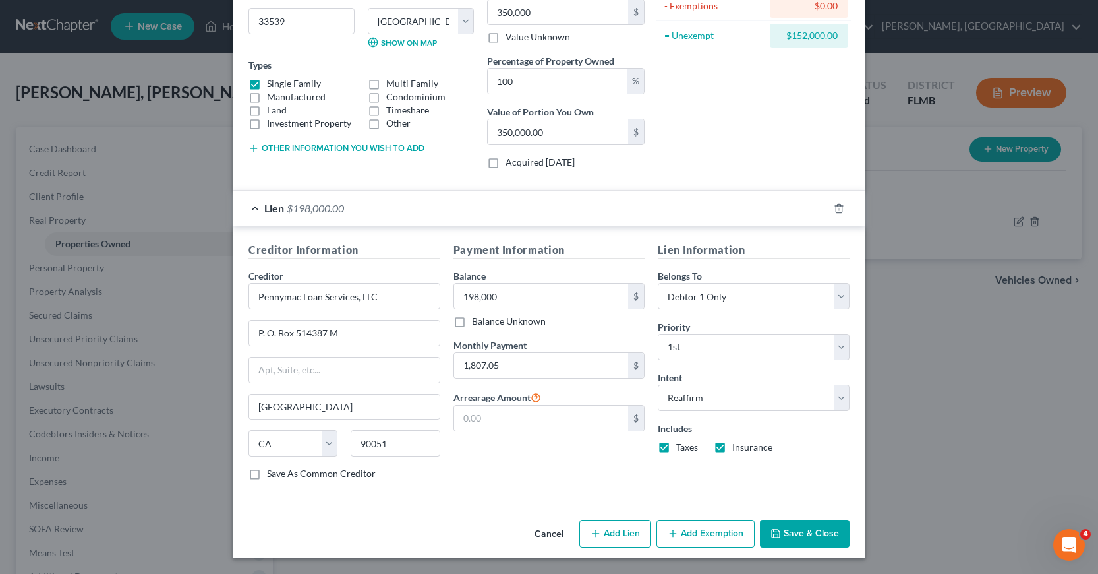
click at [682, 537] on button "Add Exemption" at bounding box center [706, 533] width 98 height 28
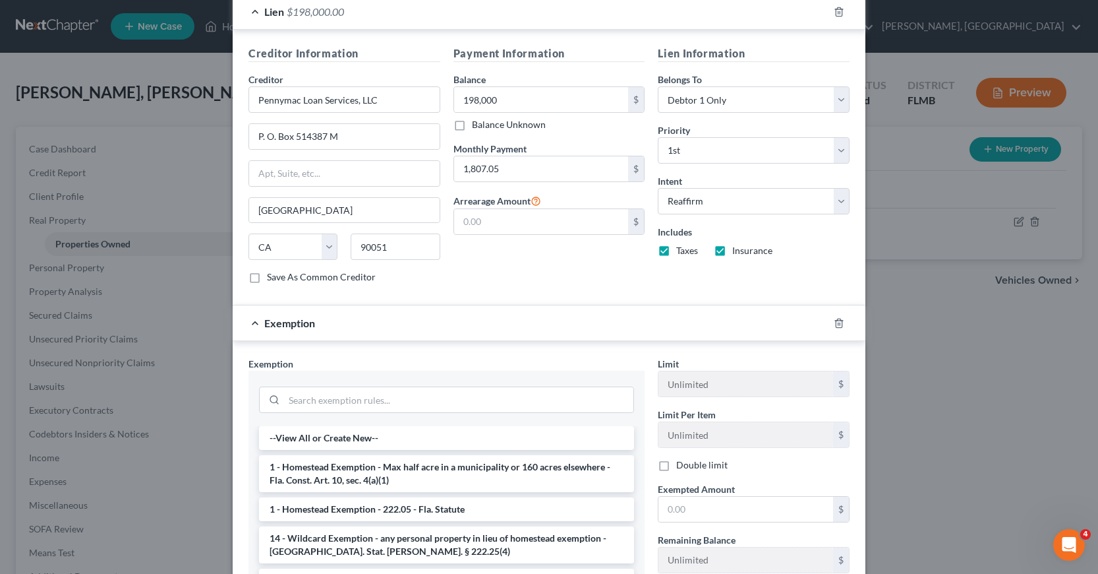
scroll to position [374, 0]
click at [401, 466] on li "1 - Homestead Exemption - Max half acre in a municipality or 160 acres elsewher…" at bounding box center [446, 472] width 375 height 37
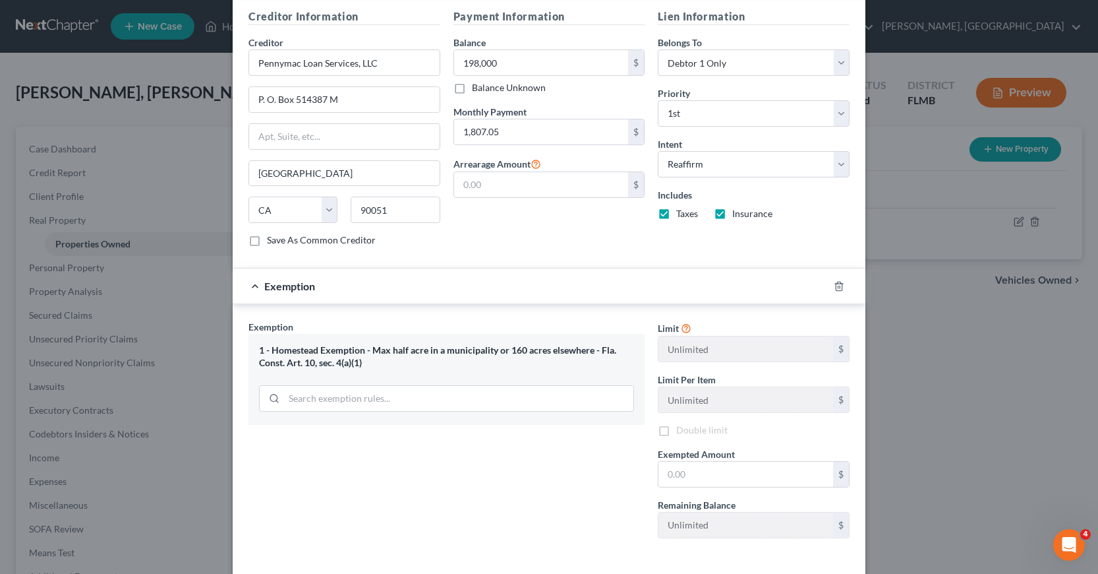
scroll to position [468, 0]
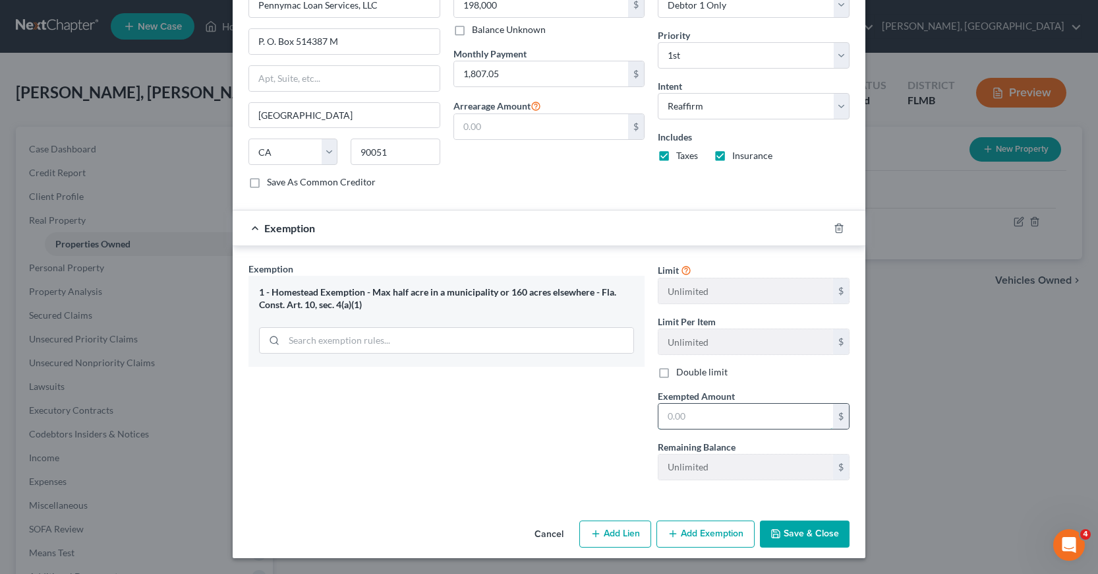
click at [665, 416] on input "text" at bounding box center [746, 415] width 175 height 25
type input "152,000"
click at [798, 533] on button "Save & Close" at bounding box center [805, 534] width 90 height 28
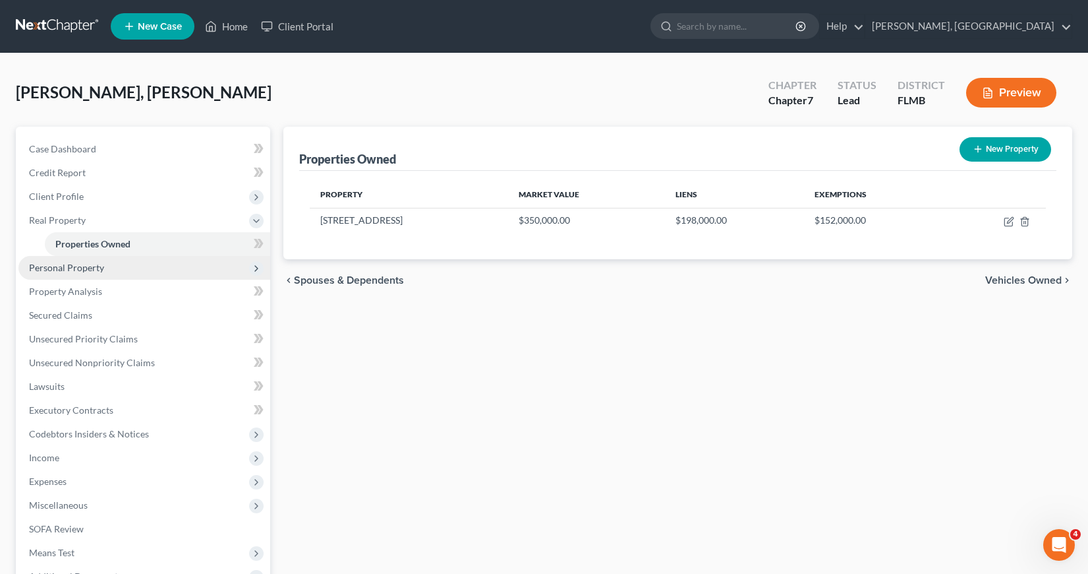
click at [65, 268] on span "Personal Property" at bounding box center [66, 267] width 75 height 11
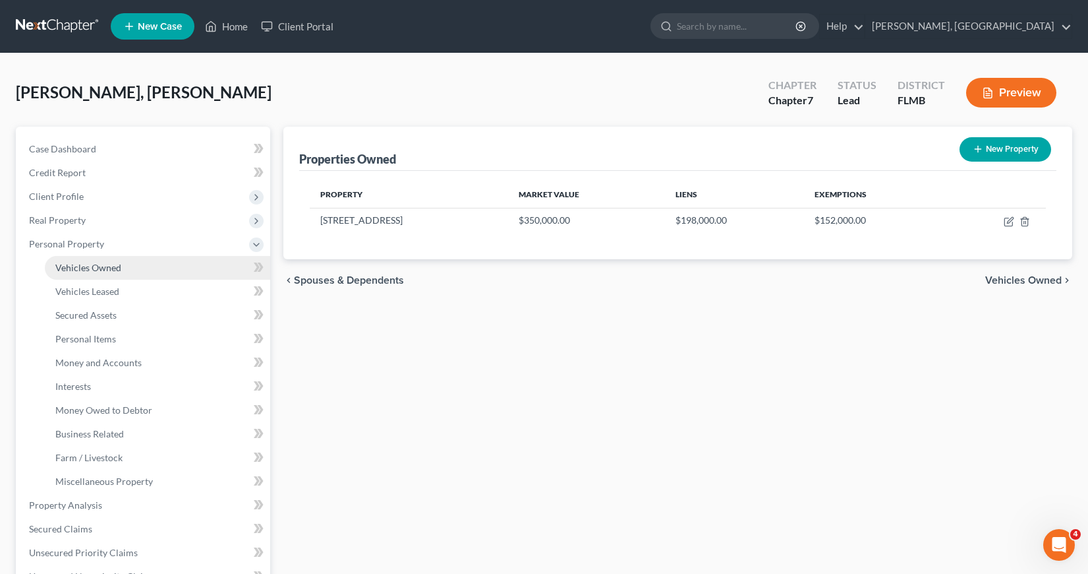
click at [94, 267] on span "Vehicles Owned" at bounding box center [88, 267] width 66 height 11
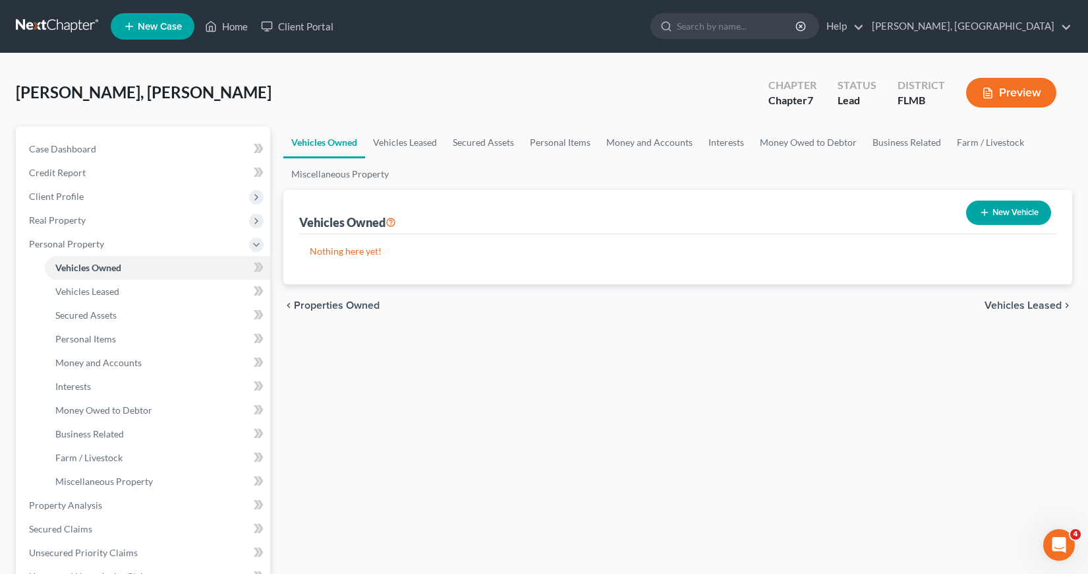
click at [990, 210] on button "New Vehicle" at bounding box center [1008, 212] width 85 height 24
select select "0"
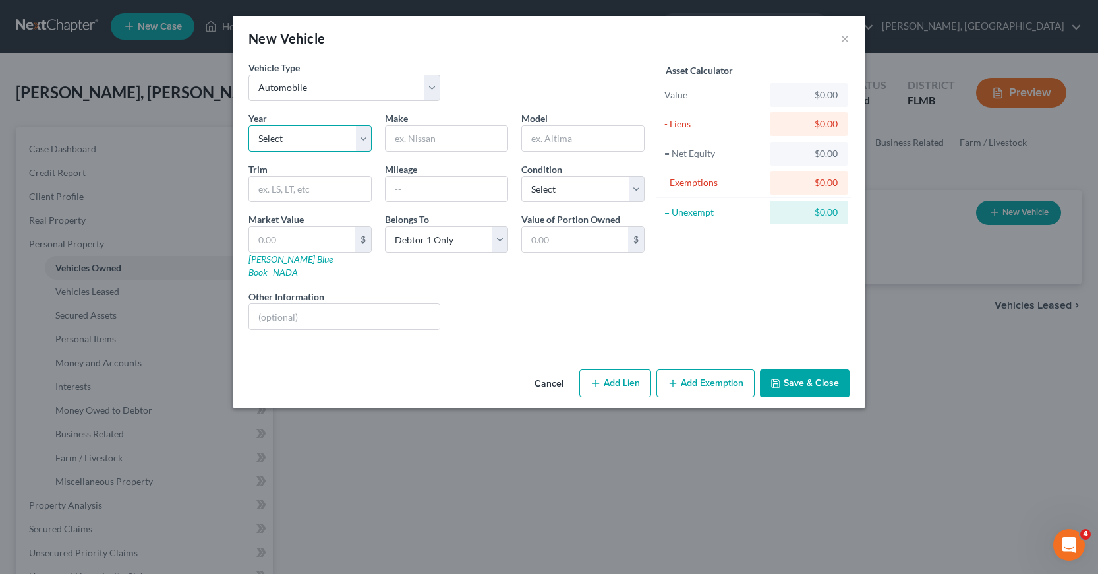
click at [362, 136] on select "Select 2026 2025 2024 2023 2022 2021 2020 2019 2018 2017 2016 2015 2014 2013 20…" at bounding box center [310, 138] width 123 height 26
select select "3"
click at [249, 125] on select "Select 2026 2025 2024 2023 2022 2021 2020 2019 2018 2017 2016 2015 2014 2013 20…" at bounding box center [310, 138] width 123 height 26
click at [413, 138] on input "text" at bounding box center [447, 138] width 122 height 25
type input "Toyota"
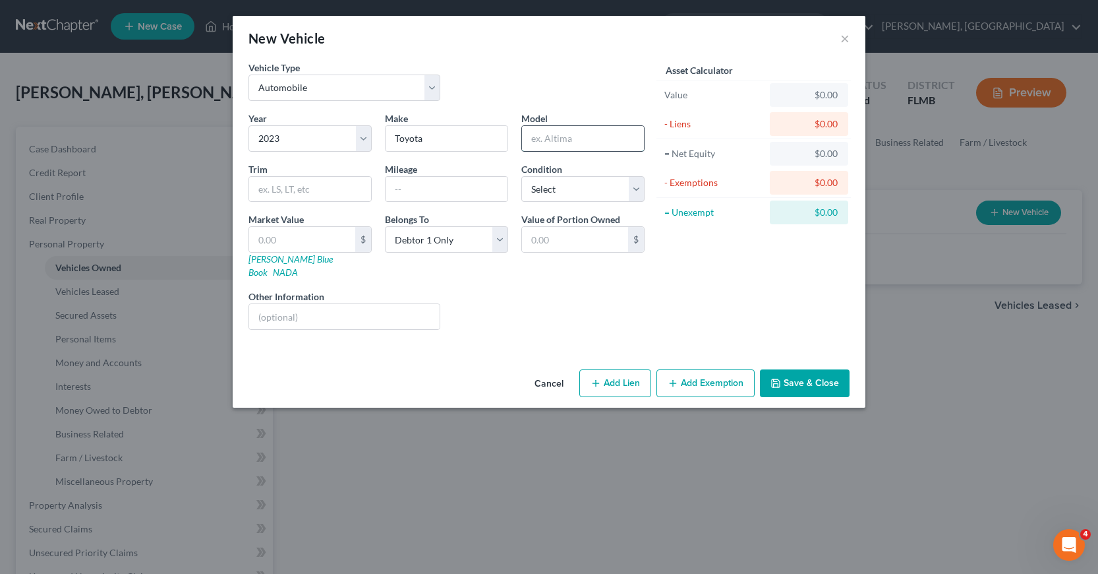
click at [535, 140] on input "text" at bounding box center [583, 138] width 122 height 25
type input "Rav4"
click at [394, 185] on input "text" at bounding box center [447, 189] width 122 height 25
type input "7000"
click at [637, 187] on select "Select Excellent Very Good Good Fair Poor" at bounding box center [582, 189] width 123 height 26
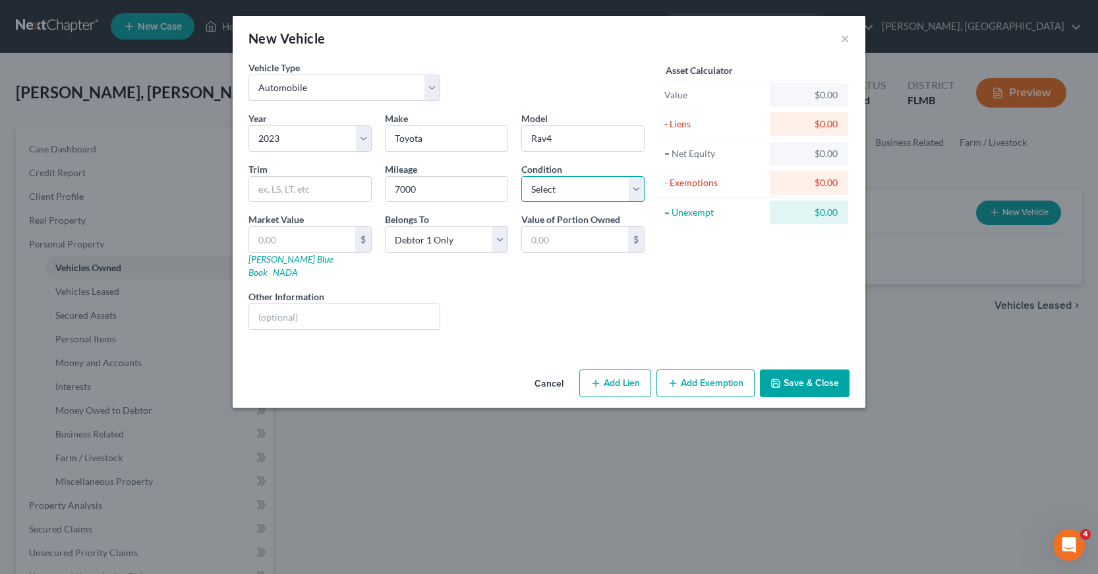
select select "2"
click at [521, 176] on select "Select Excellent Very Good Good Fair Poor" at bounding box center [582, 189] width 123 height 26
click at [258, 235] on input "text" at bounding box center [302, 239] width 106 height 25
click at [480, 289] on div "Liens Select" at bounding box center [549, 309] width 205 height 40
click at [259, 237] on input "text" at bounding box center [302, 239] width 106 height 25
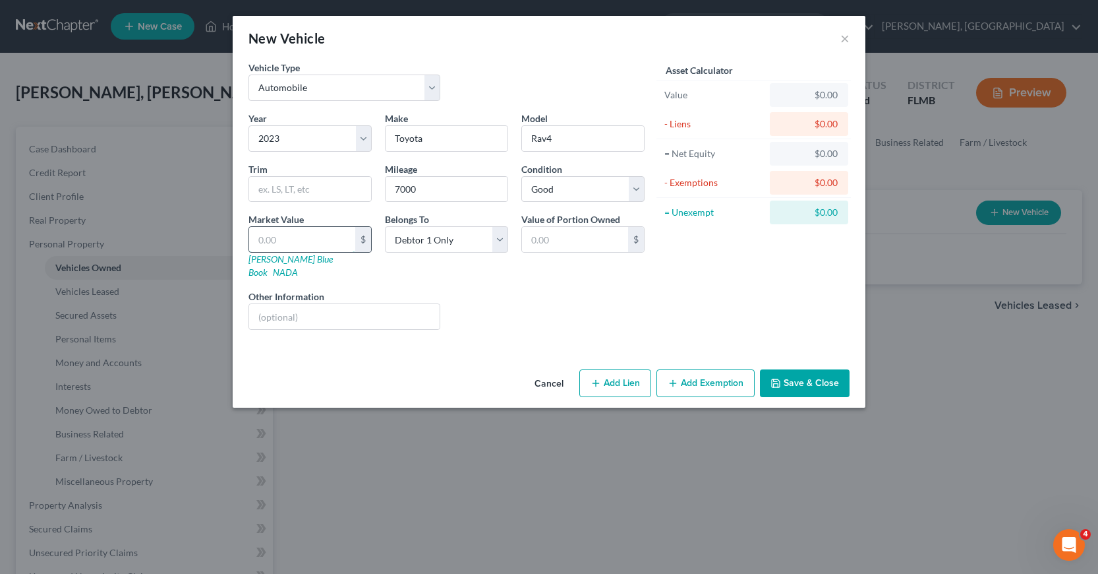
type input "4"
type input "4.00"
type input "47"
type input "47.00"
type input "470"
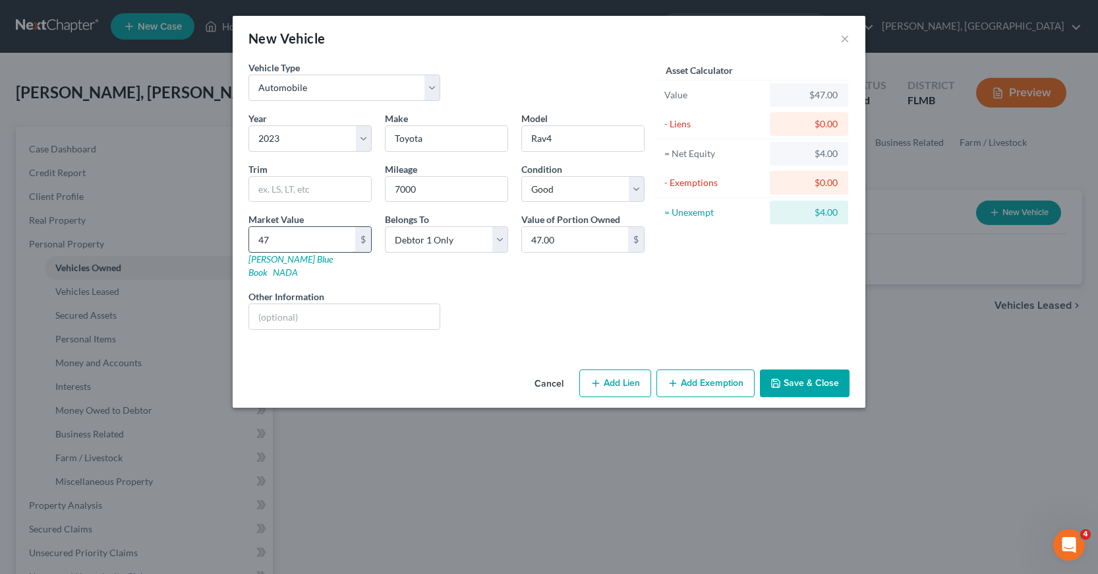
type input "470.00"
type input "4700"
type input "4,700.00"
type input "4,7000"
type input "47,000.00"
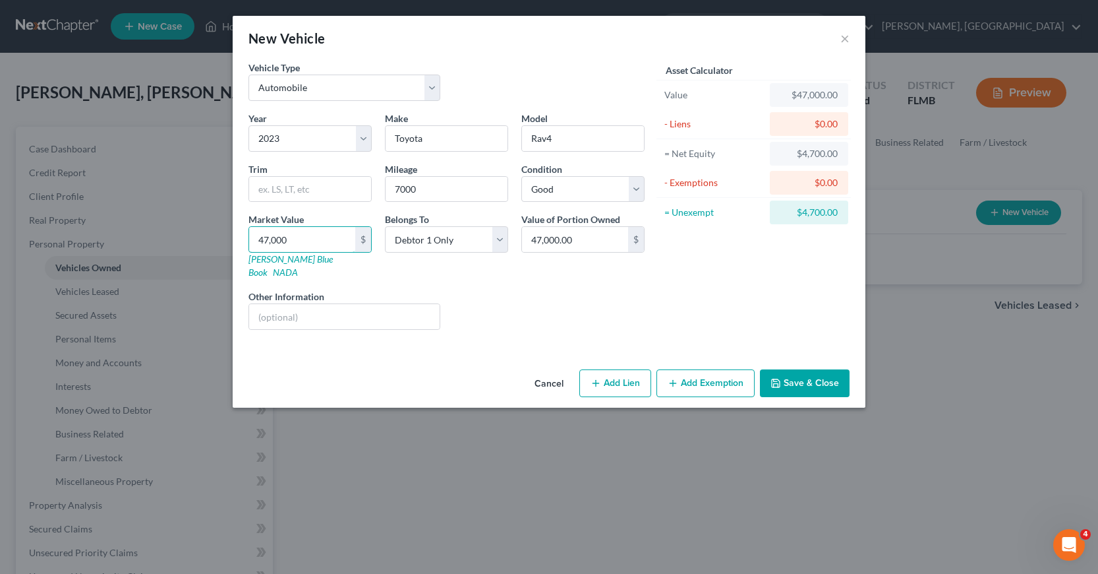
type input "47,000"
